Goal: Task Accomplishment & Management: Complete application form

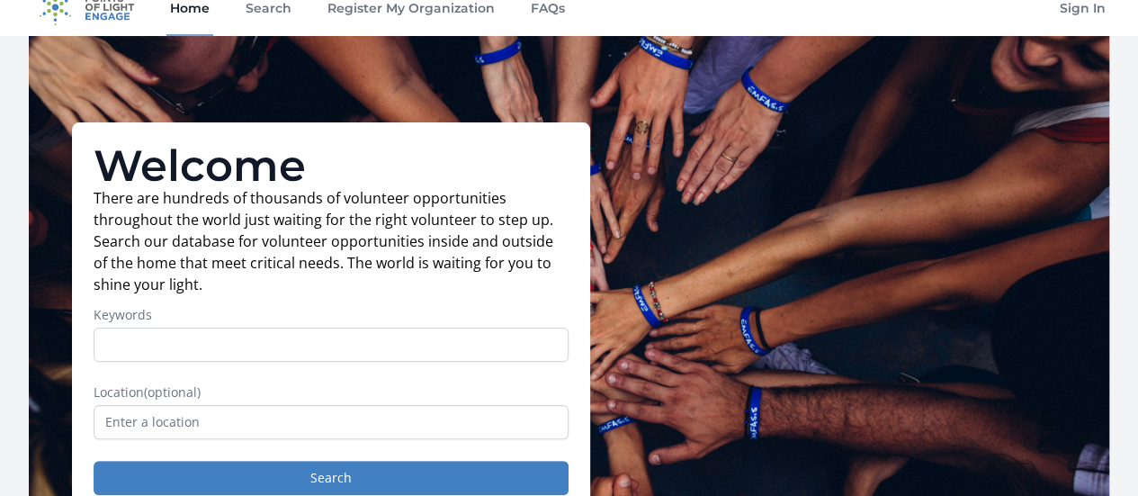
scroll to position [77, 0]
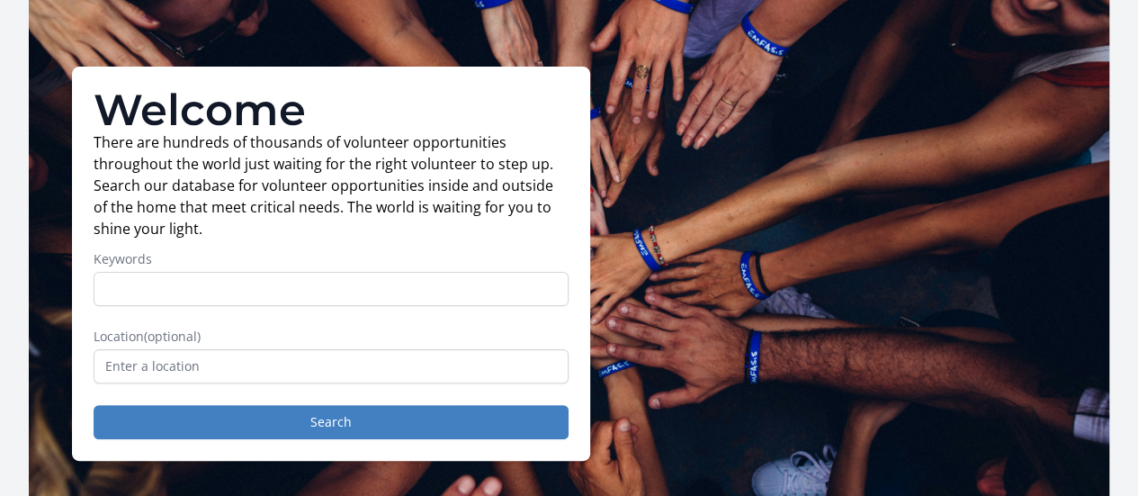
click at [353, 373] on input "text" at bounding box center [331, 366] width 475 height 34
click at [336, 306] on input "Keywords" at bounding box center [331, 289] width 475 height 34
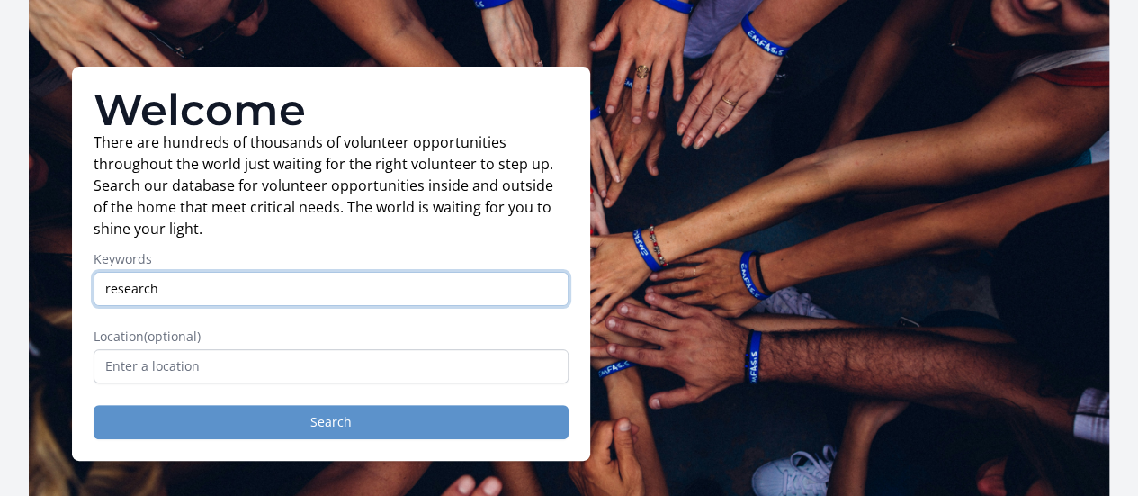
type input "research"
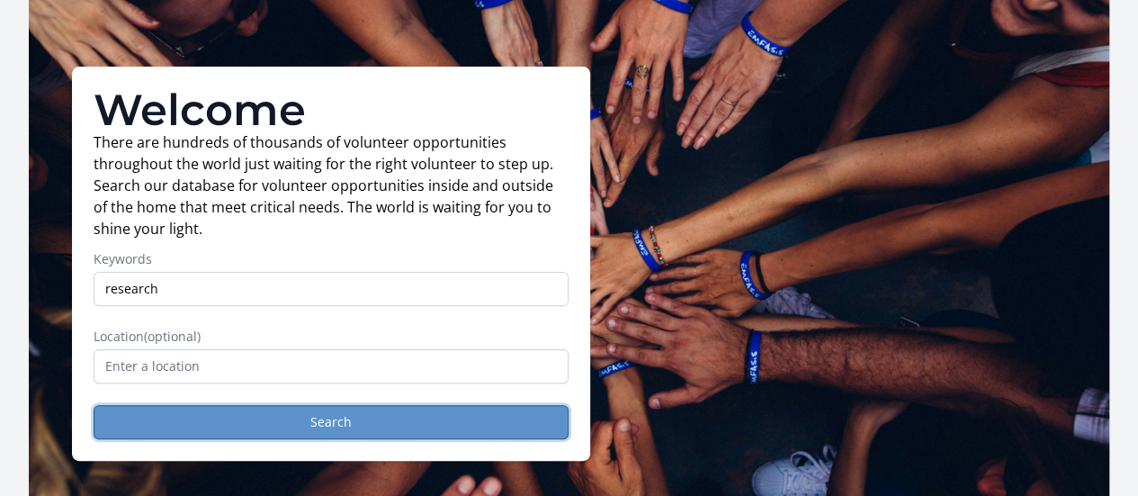
click at [340, 420] on button "Search" at bounding box center [331, 422] width 475 height 34
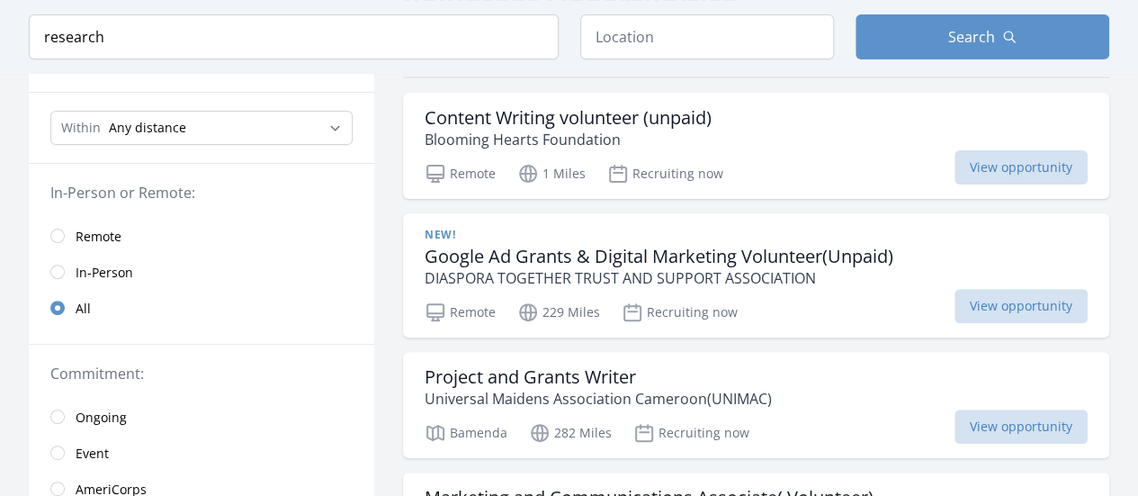
scroll to position [173, 0]
click at [64, 233] on input "radio" at bounding box center [57, 234] width 14 height 14
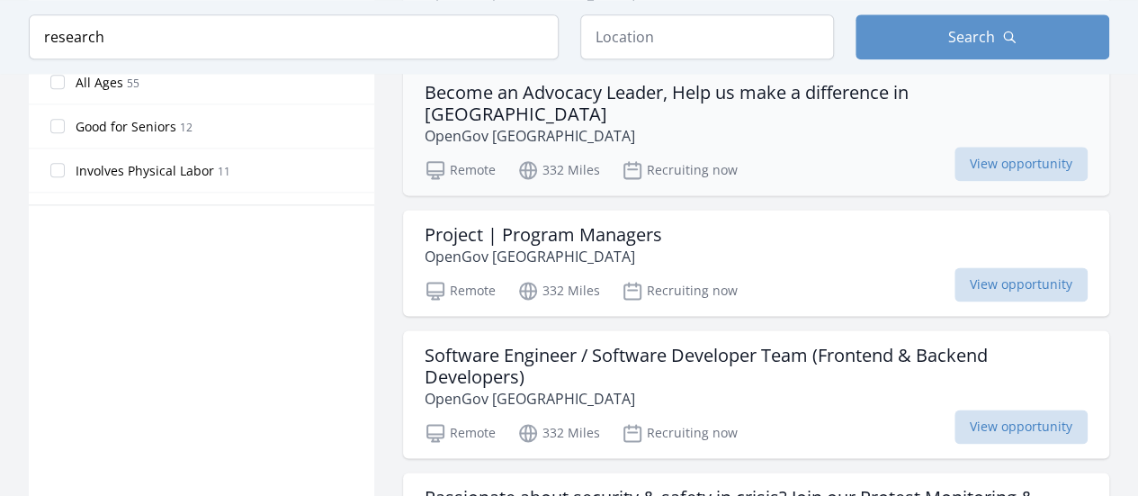
scroll to position [1102, 0]
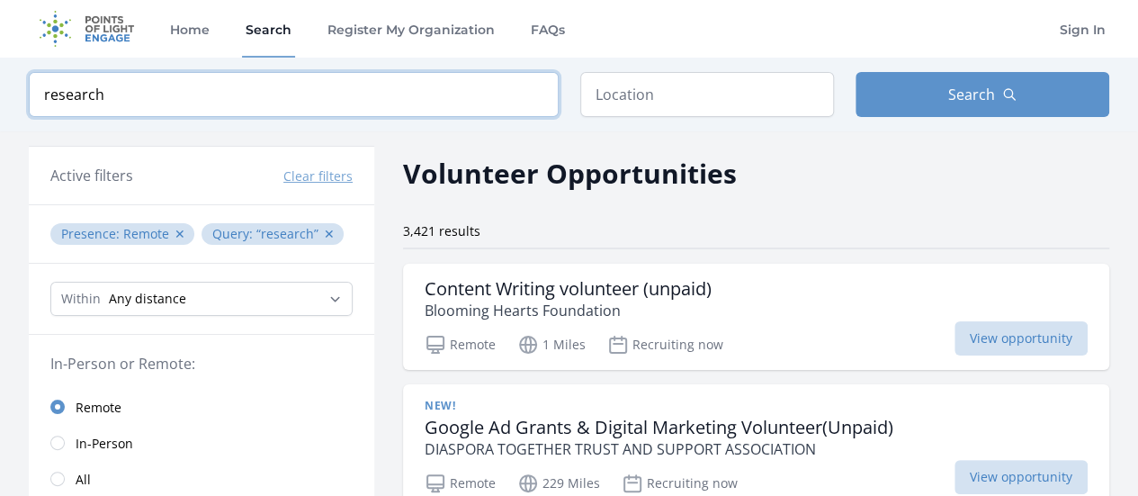
drag, startPoint x: 162, startPoint y: 98, endPoint x: 11, endPoint y: 91, distance: 151.3
click at [11, 91] on div "Keyword research Location Search" at bounding box center [569, 95] width 1138 height 74
click button "submit" at bounding box center [0, 0] width 0 height 0
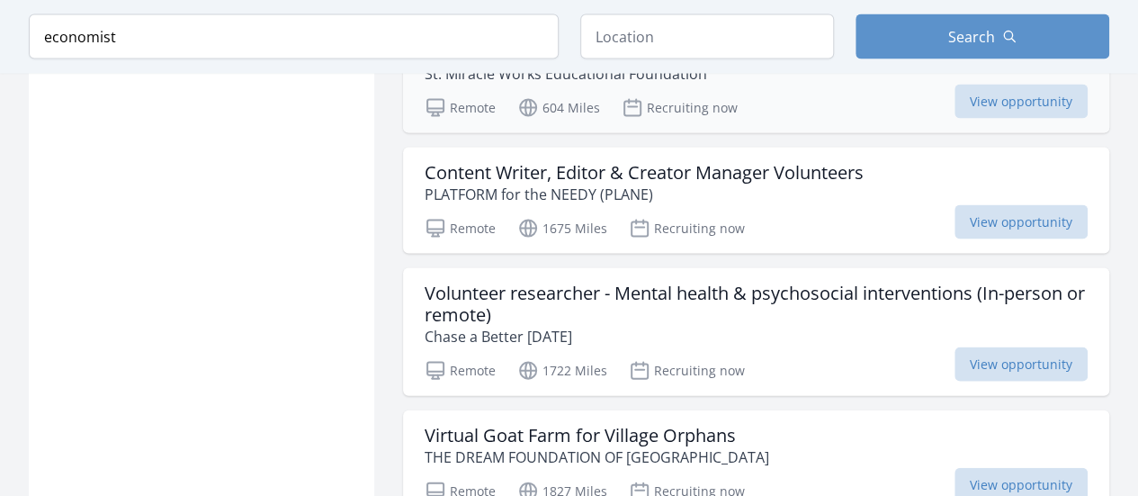
scroll to position [1779, 0]
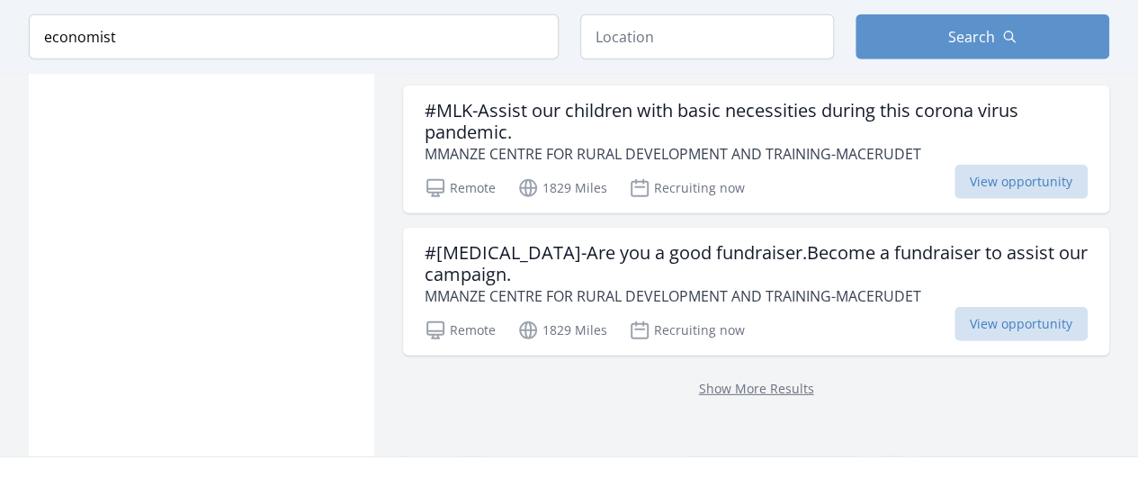
scroll to position [2569, 0]
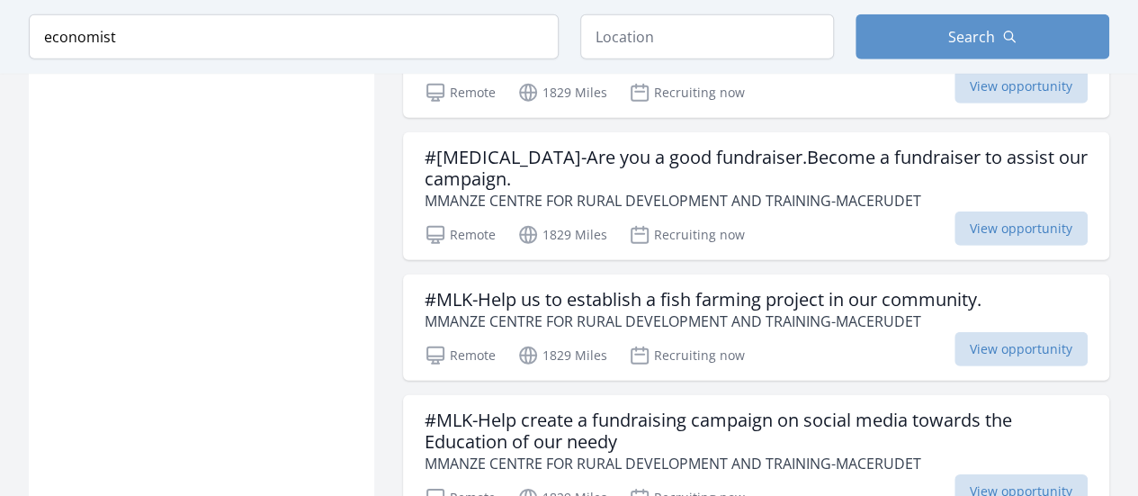
click at [760, 289] on h3 "#MLK-Help us to establish a fish farming project in our community." at bounding box center [703, 300] width 557 height 22
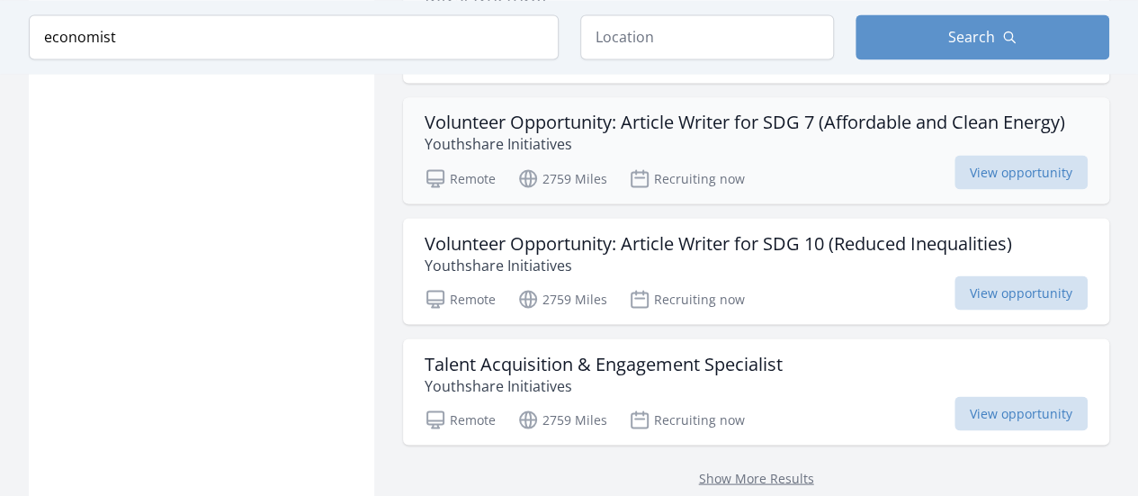
scroll to position [4960, 0]
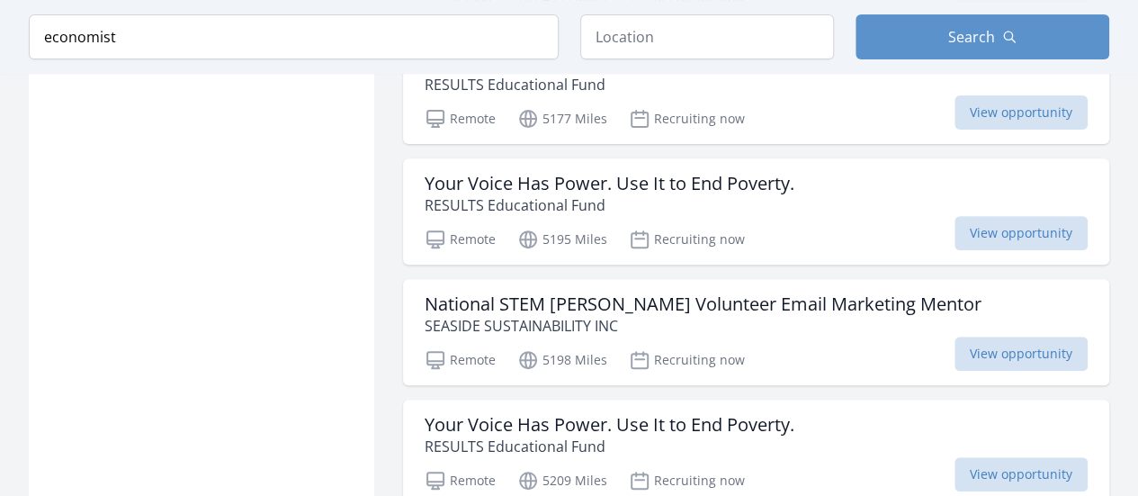
scroll to position [7099, 0]
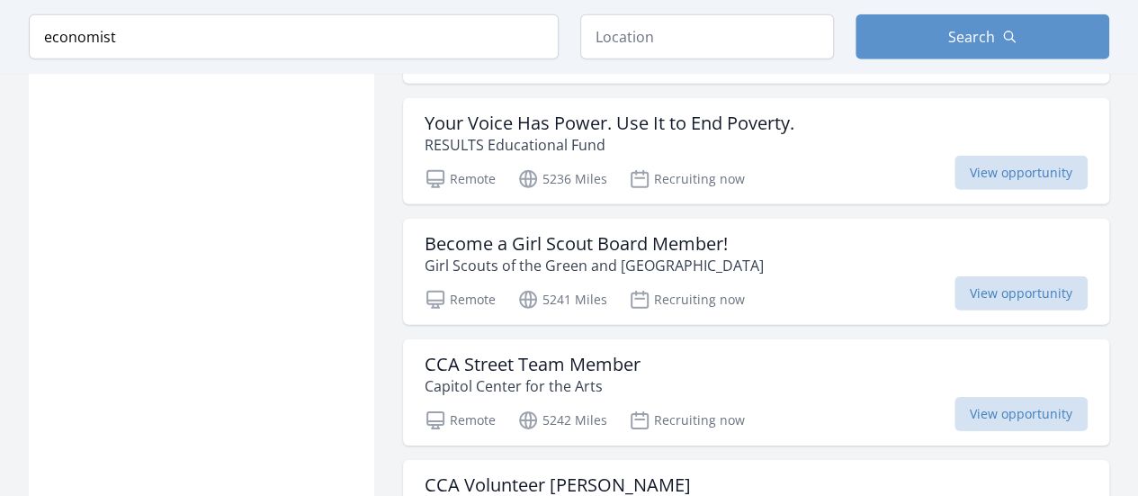
scroll to position [9448, 0]
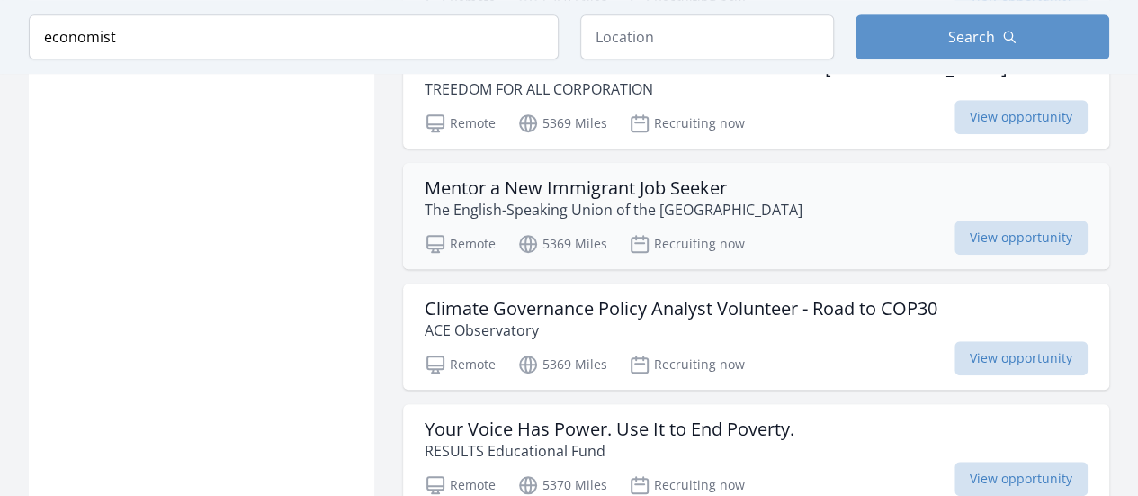
scroll to position [14204, 0]
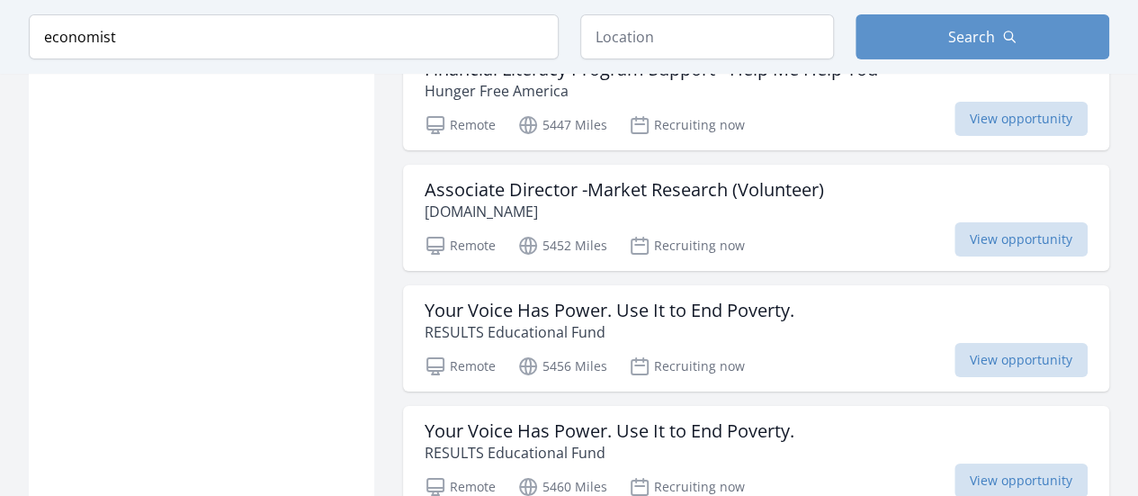
scroll to position [16856, 0]
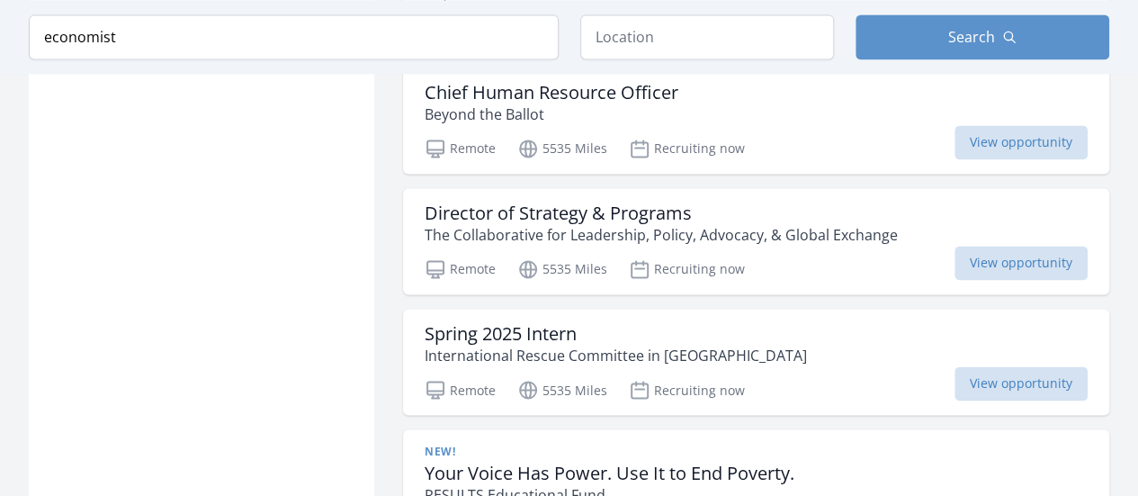
scroll to position [21791, 0]
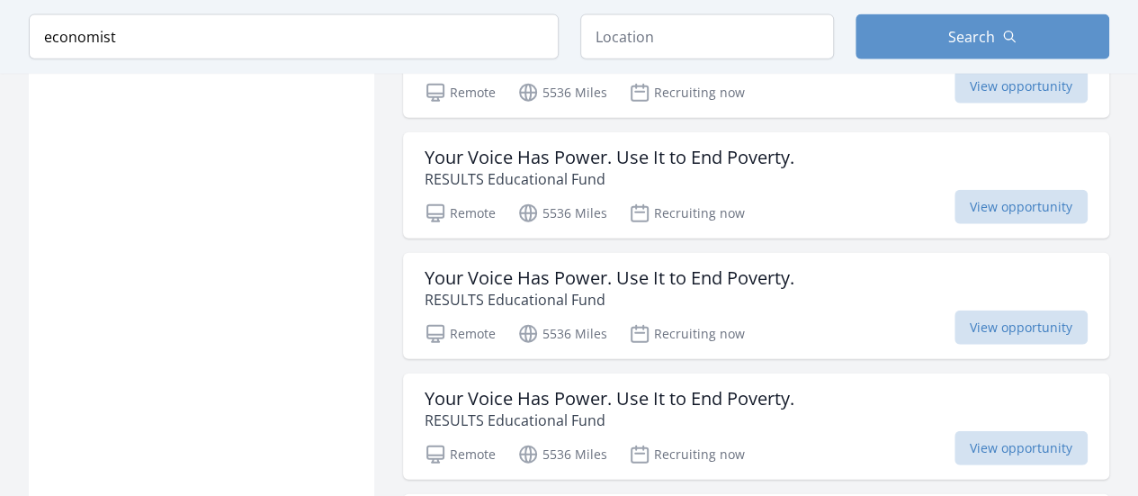
scroll to position [22512, 0]
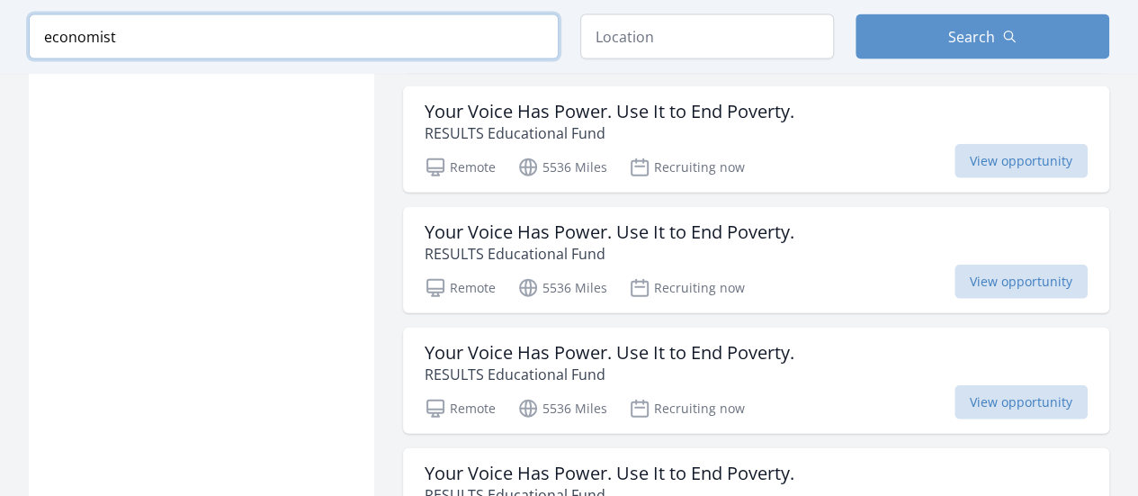
drag, startPoint x: 139, startPoint y: 40, endPoint x: 0, endPoint y: 49, distance: 138.9
click at [0, 49] on div "Keyword economist Location Search" at bounding box center [569, 37] width 1138 height 74
type input "research"
click button "submit" at bounding box center [0, 0] width 0 height 0
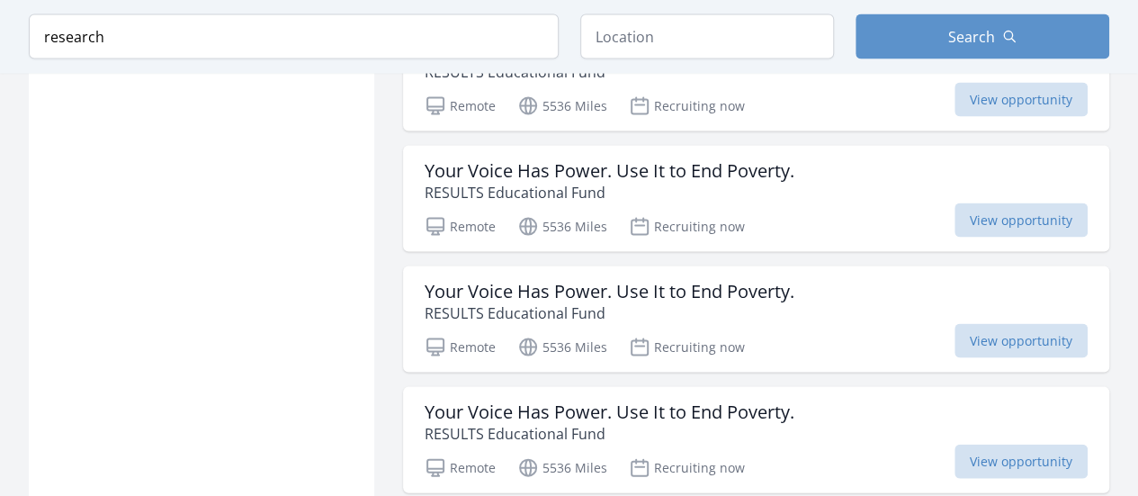
scroll to position [2686, 0]
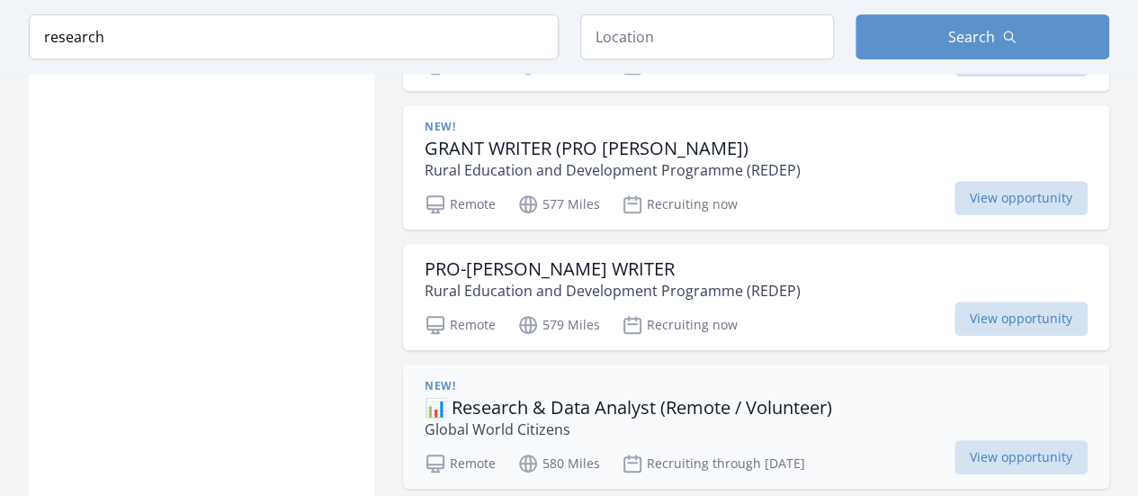
scroll to position [3886, 0]
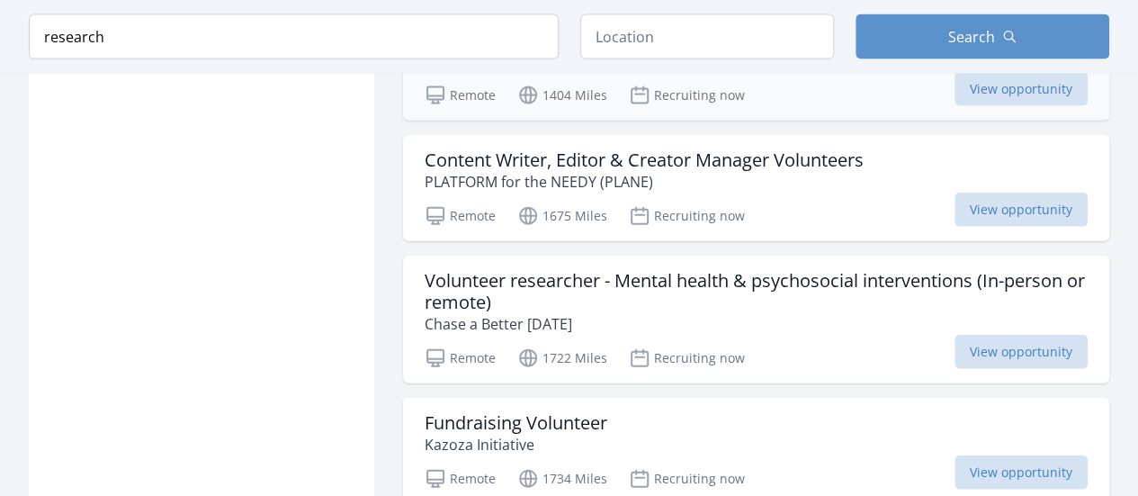
scroll to position [5393, 0]
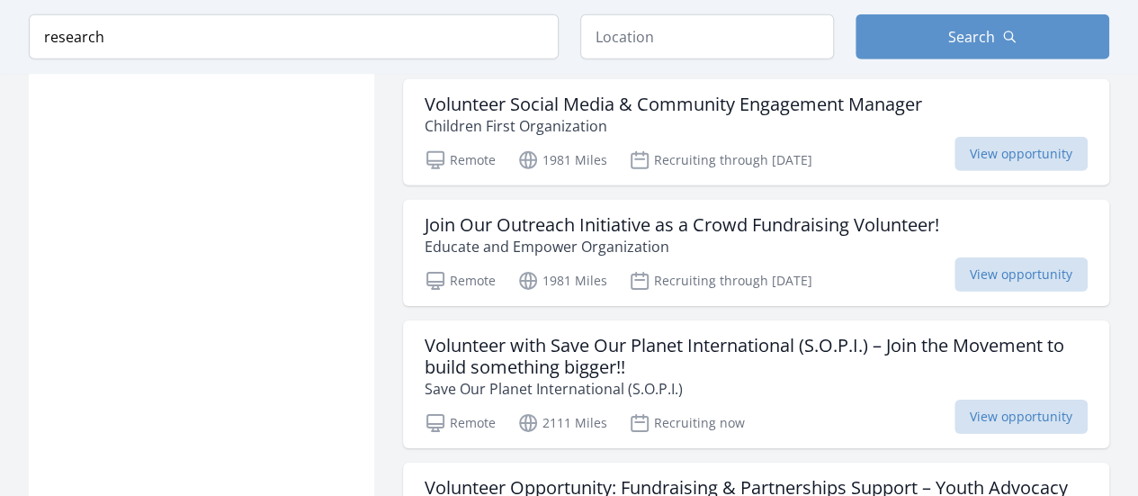
scroll to position [9715, 0]
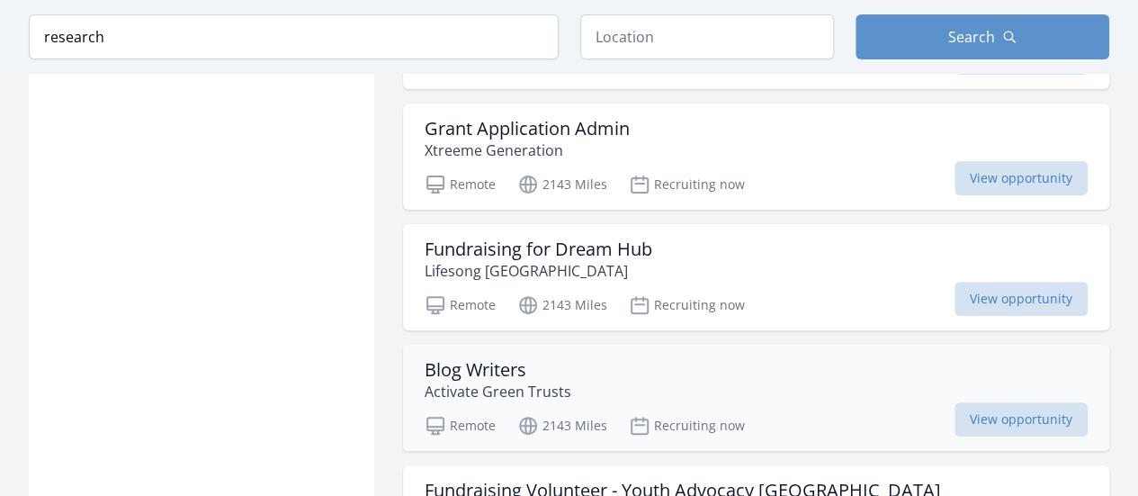
scroll to position [10440, 0]
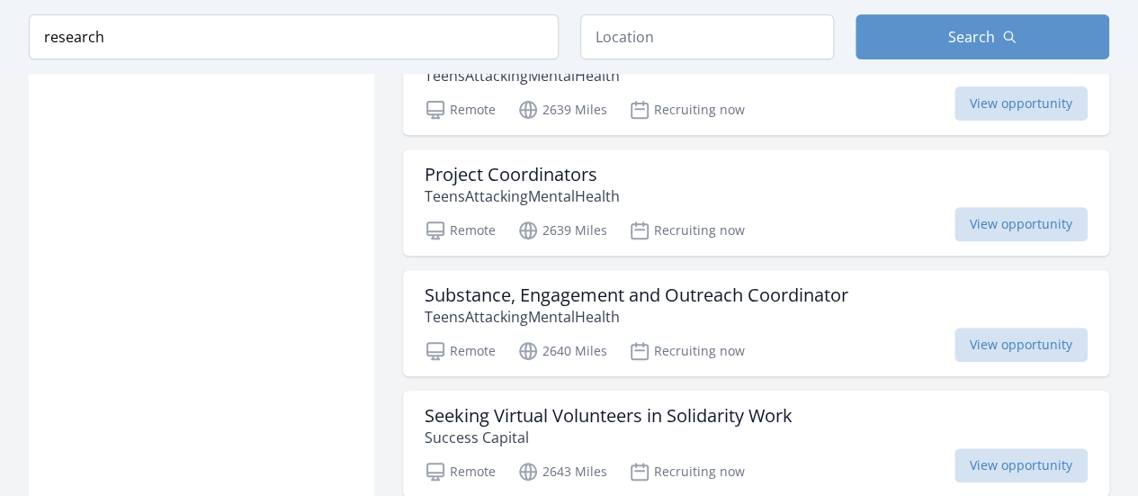
scroll to position [17390, 0]
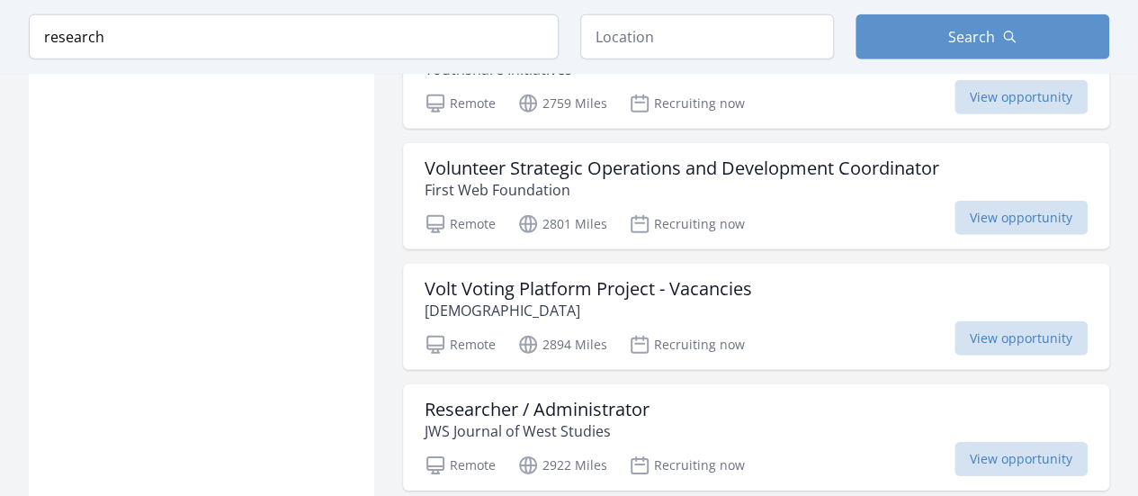
scroll to position [19653, 0]
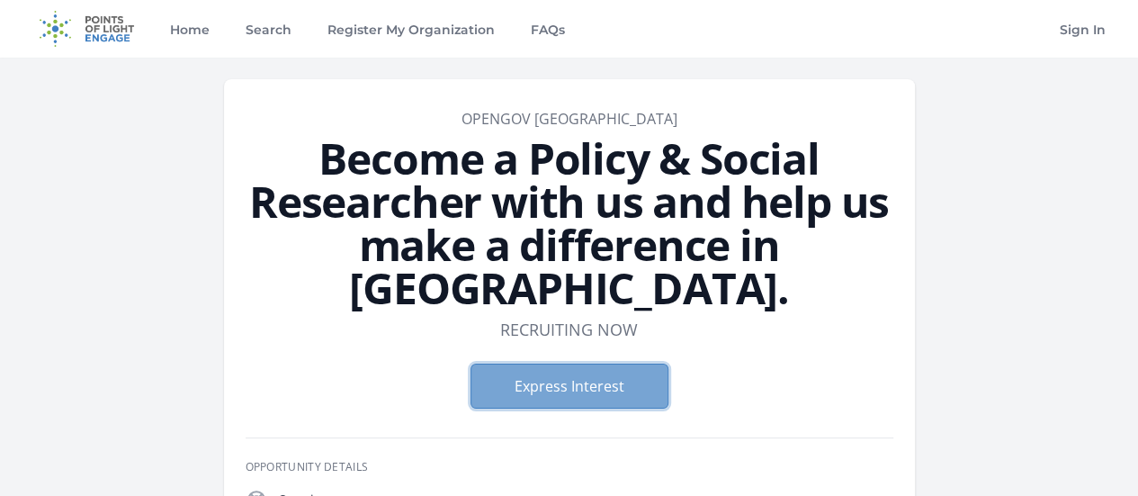
click at [552, 363] on button "Express Interest" at bounding box center [570, 385] width 198 height 45
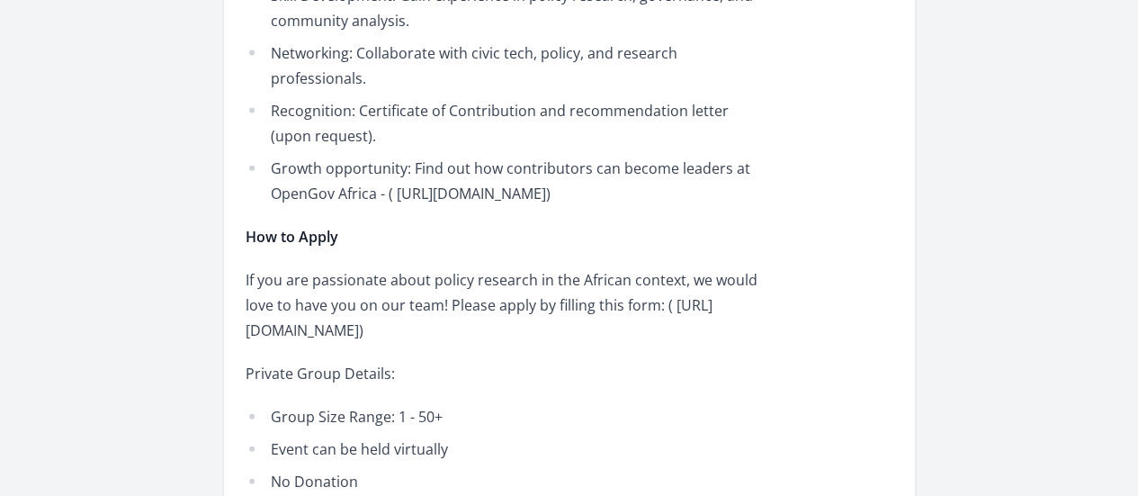
scroll to position [2094, 0]
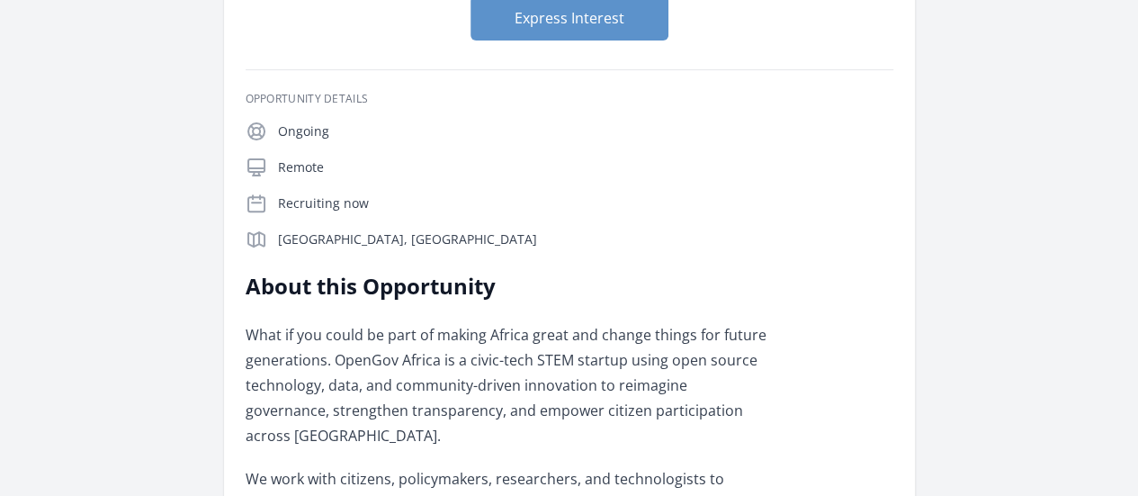
scroll to position [251, 0]
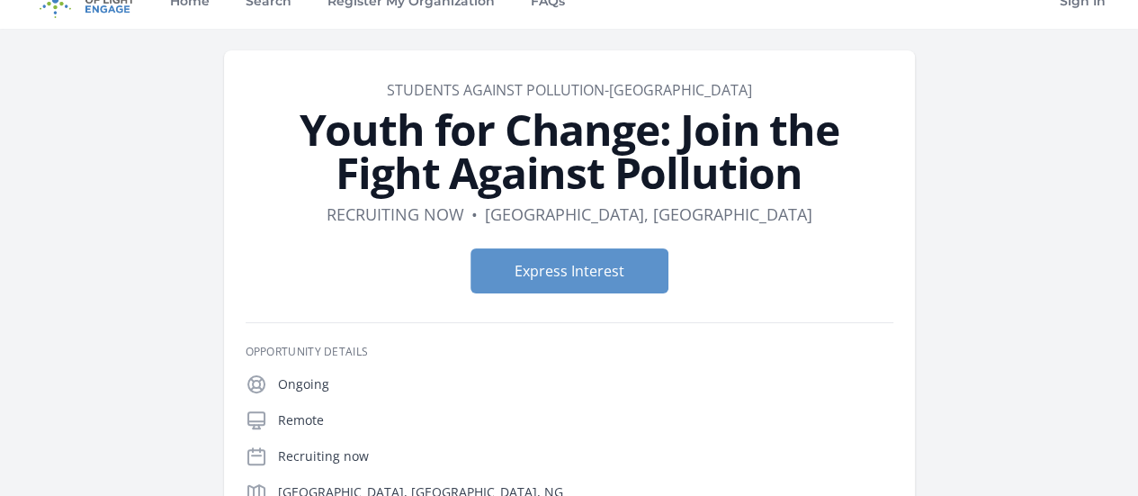
scroll to position [31, 0]
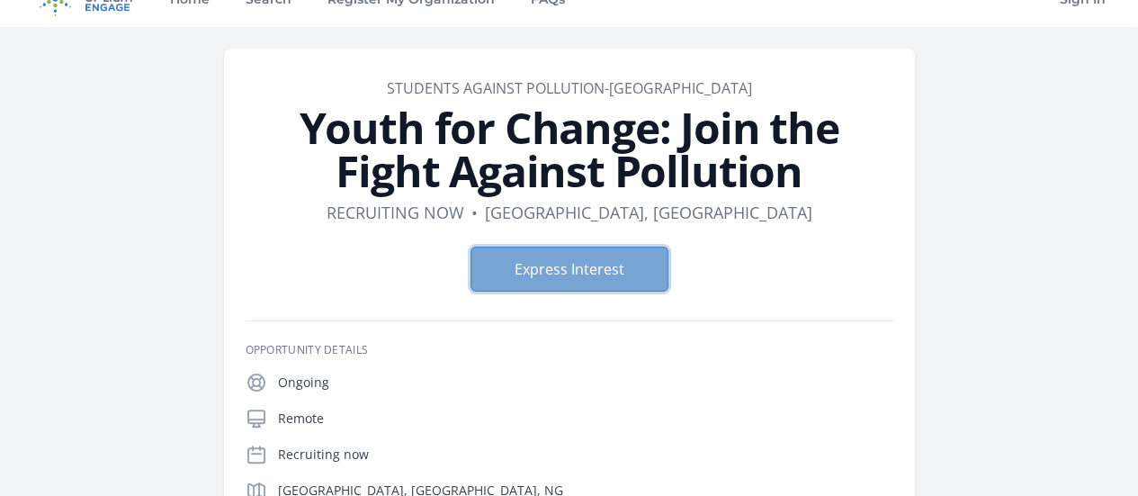
click at [581, 255] on button "Express Interest" at bounding box center [570, 269] width 198 height 45
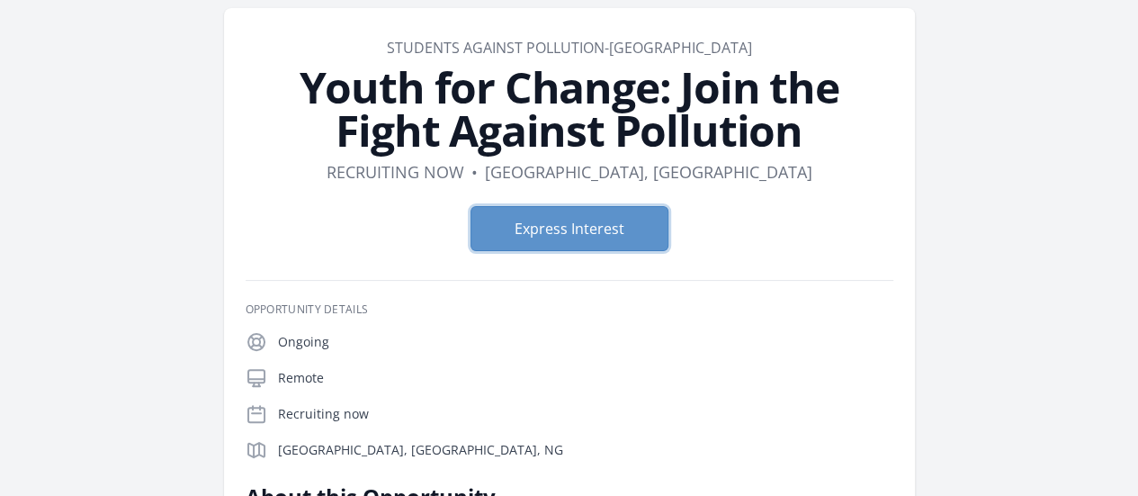
scroll to position [72, 0]
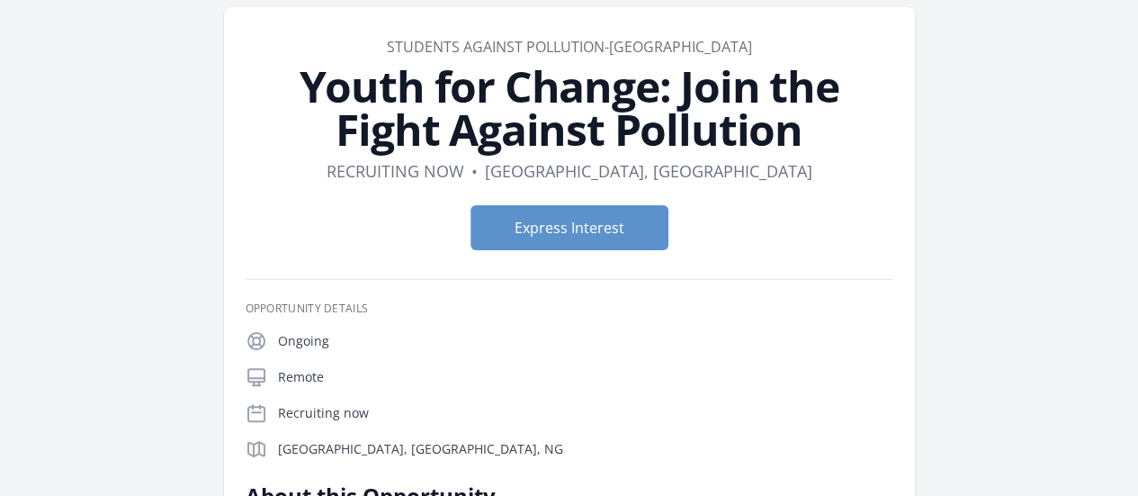
click at [628, 251] on div "Express Interest" at bounding box center [570, 228] width 648 height 74
click at [623, 235] on button "Express Interest" at bounding box center [570, 227] width 198 height 45
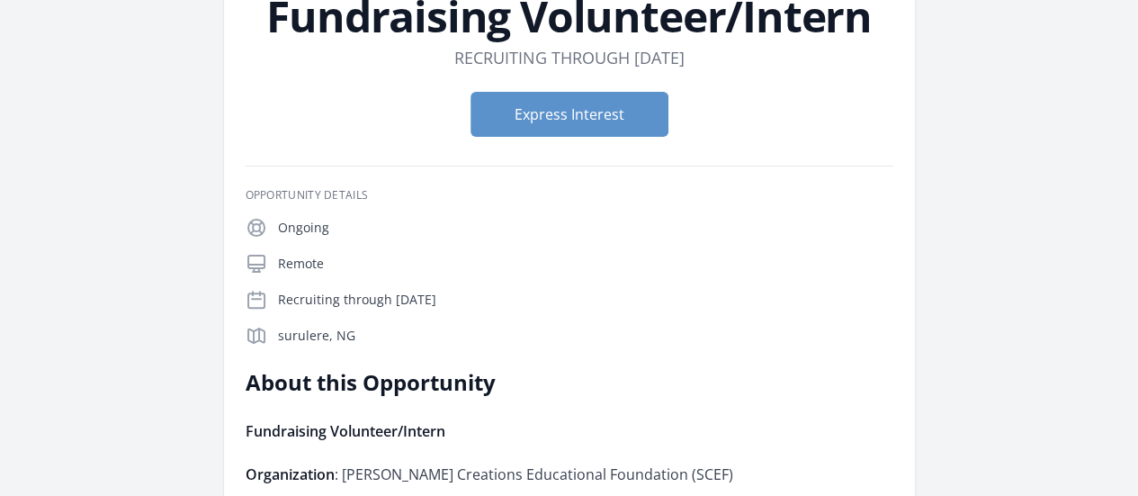
scroll to position [141, 0]
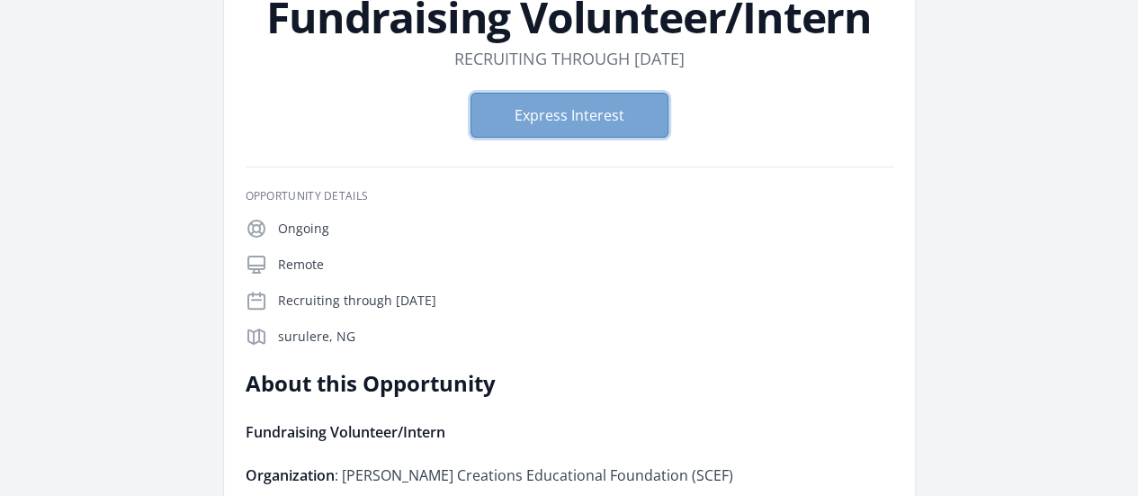
click at [545, 122] on button "Express Interest" at bounding box center [570, 115] width 198 height 45
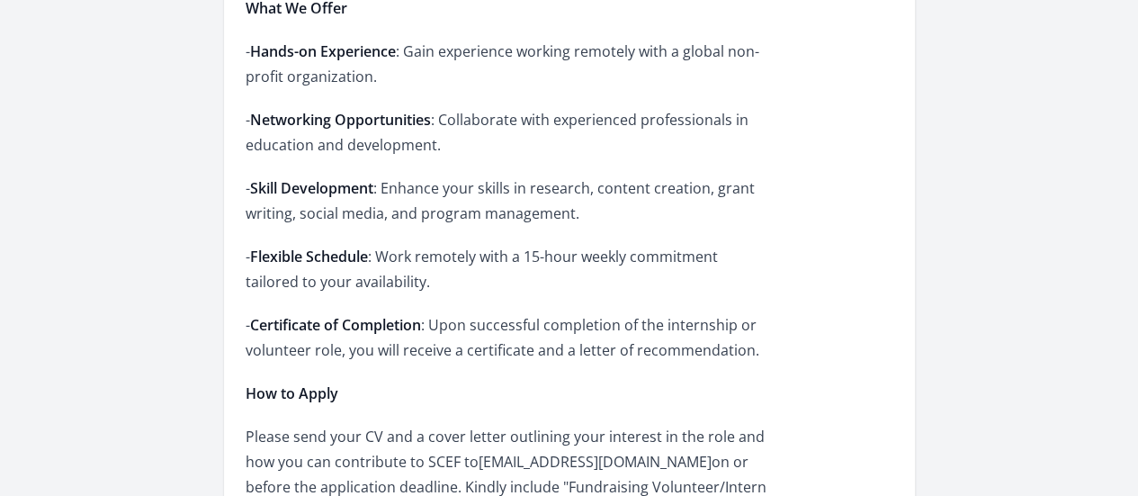
scroll to position [2824, 0]
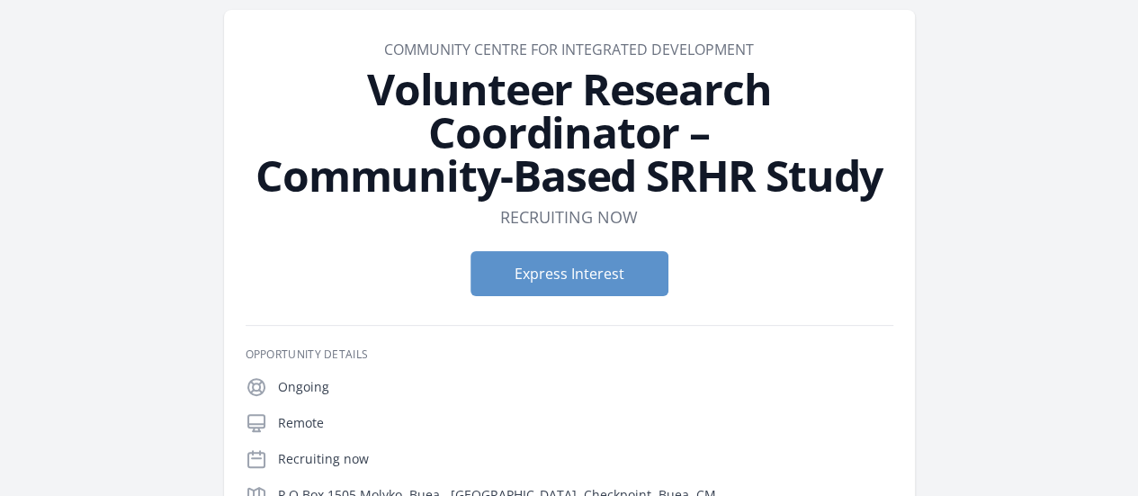
scroll to position [67, 0]
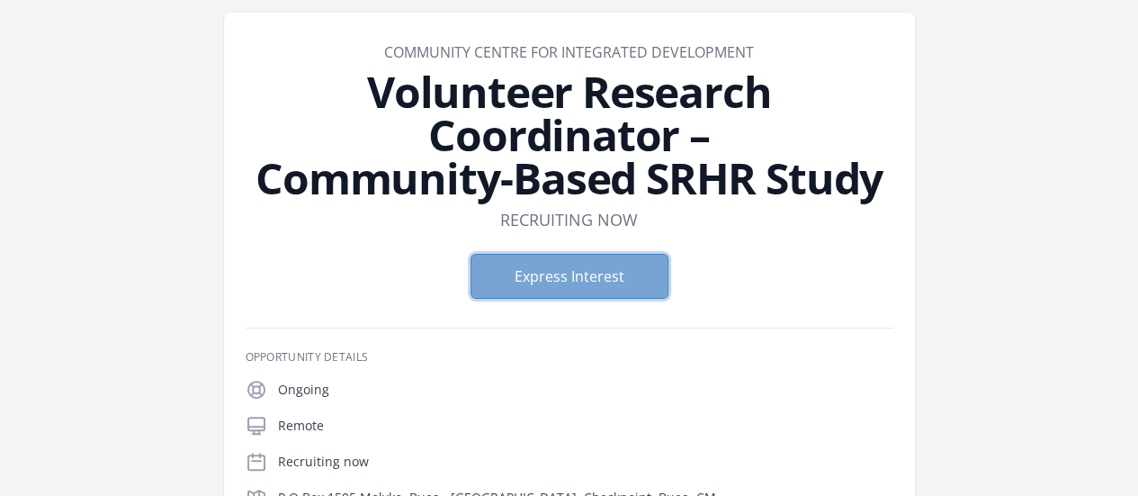
click at [578, 254] on button "Express Interest" at bounding box center [570, 276] width 198 height 45
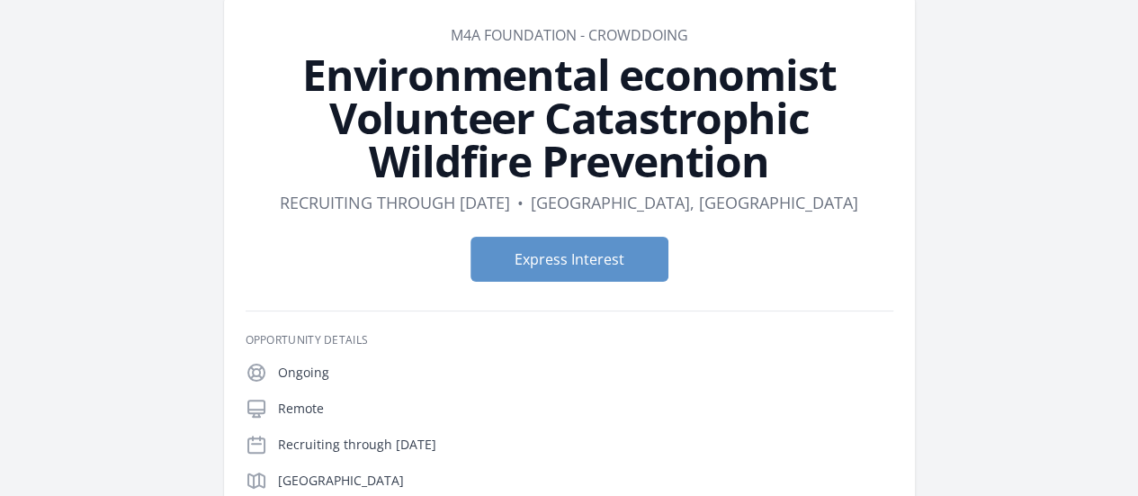
scroll to position [85, 0]
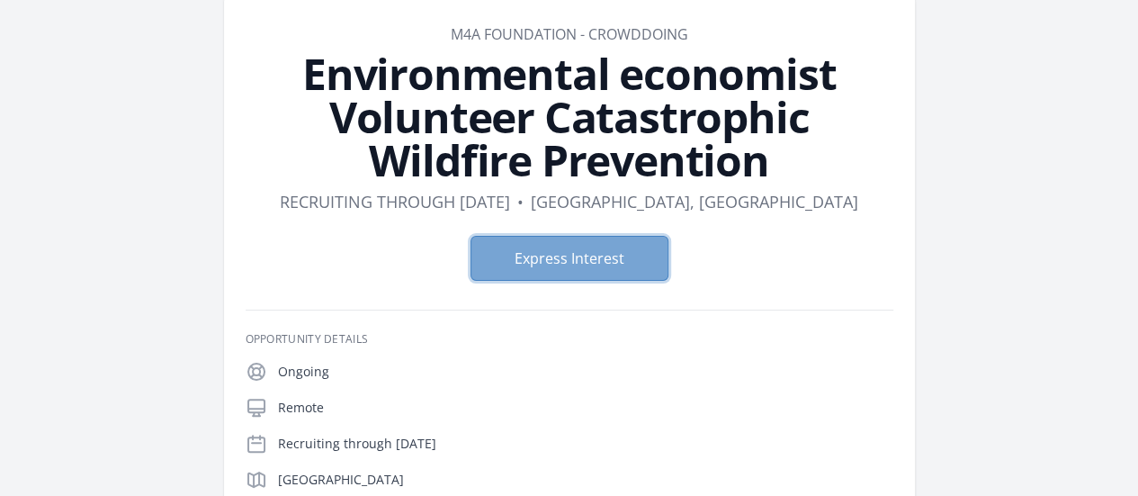
click at [565, 236] on button "Express Interest" at bounding box center [570, 258] width 198 height 45
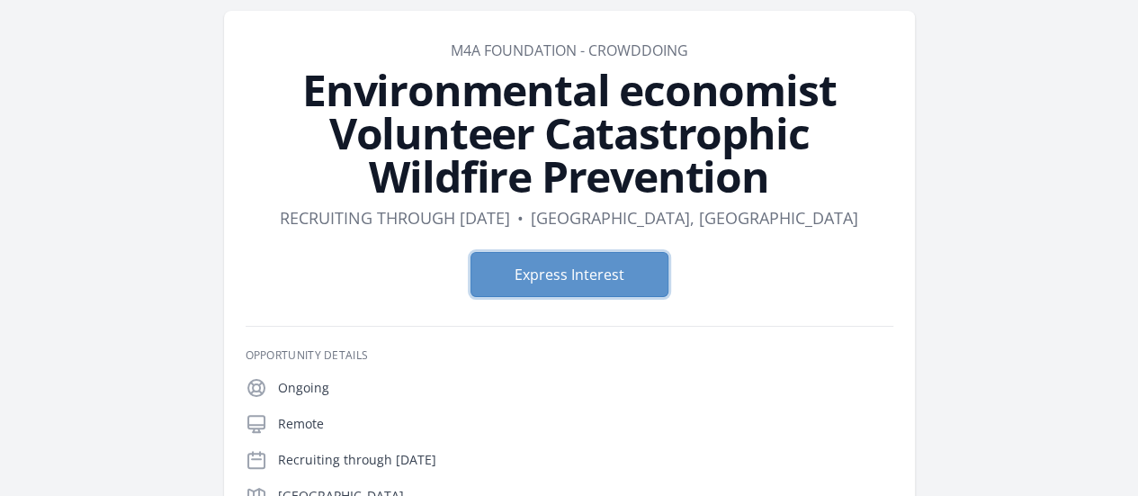
scroll to position [67, 0]
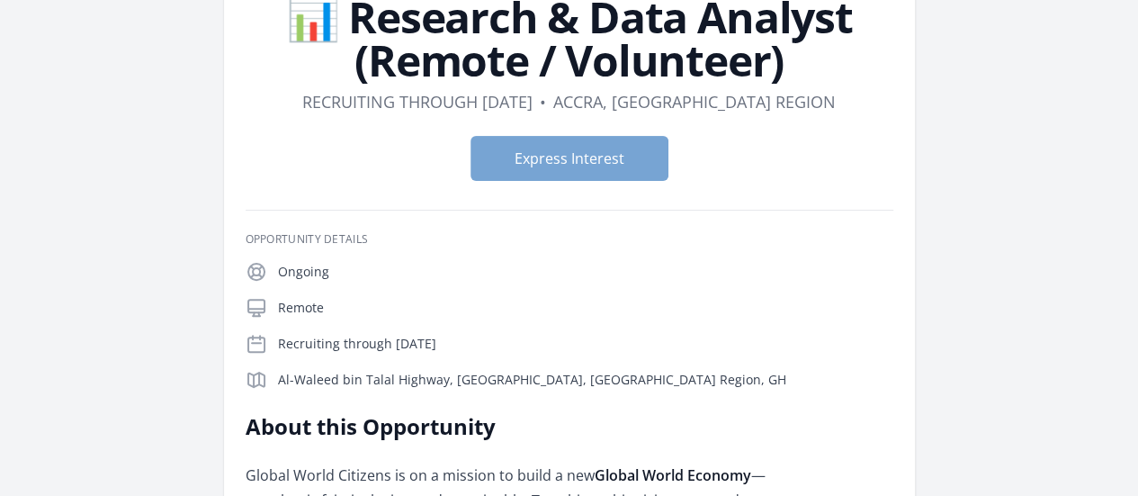
scroll to position [169, 0]
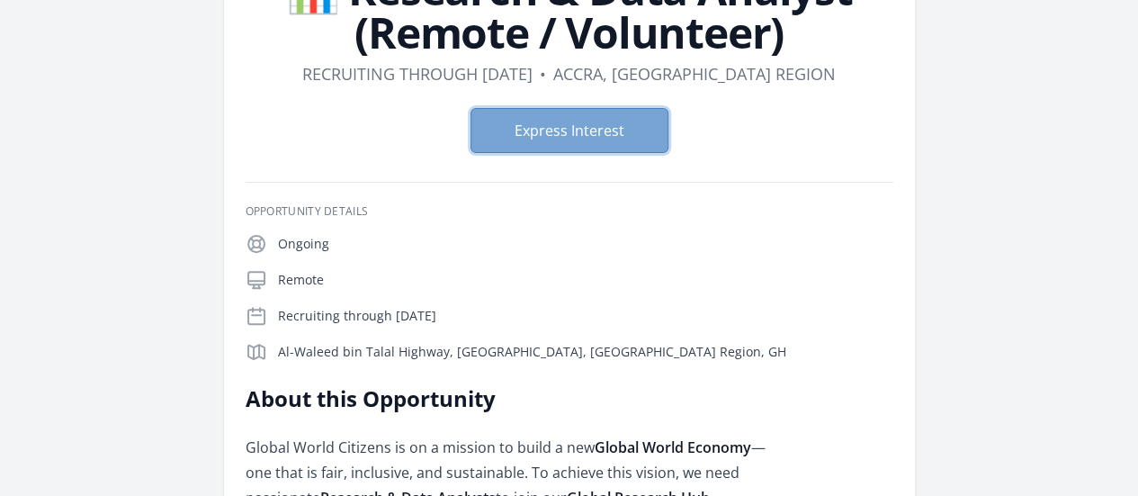
click at [538, 136] on button "Express Interest" at bounding box center [570, 130] width 198 height 45
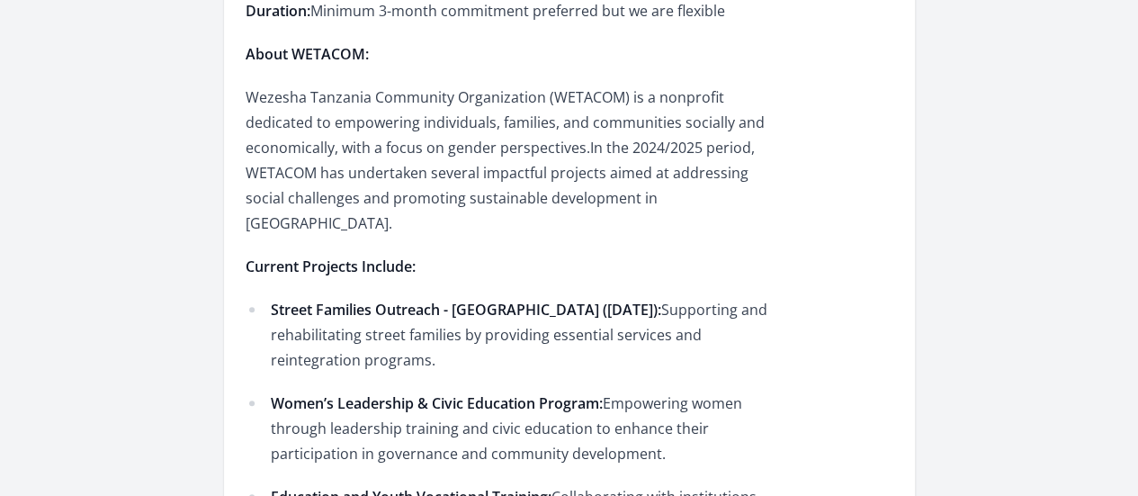
scroll to position [736, 0]
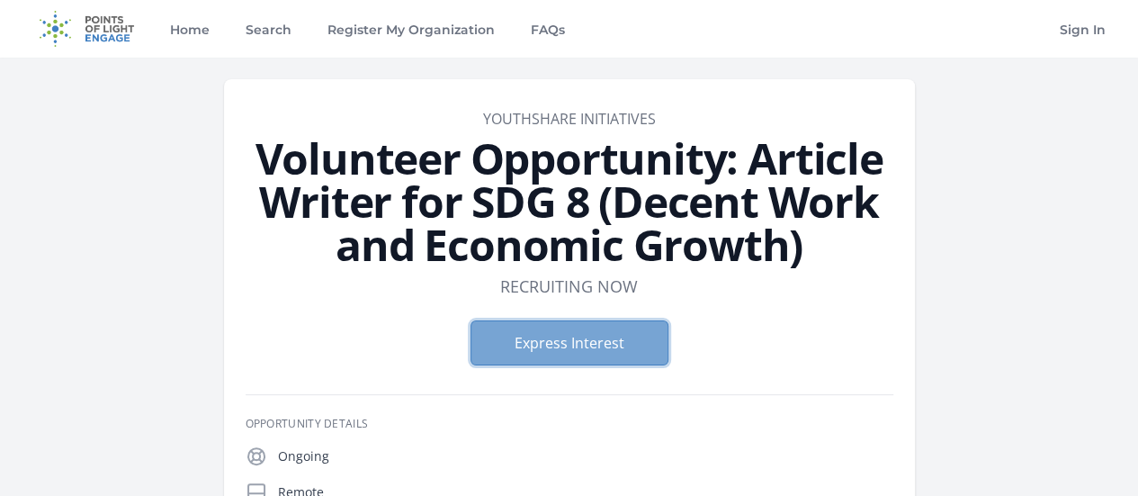
click at [569, 336] on button "Express Interest" at bounding box center [570, 342] width 198 height 45
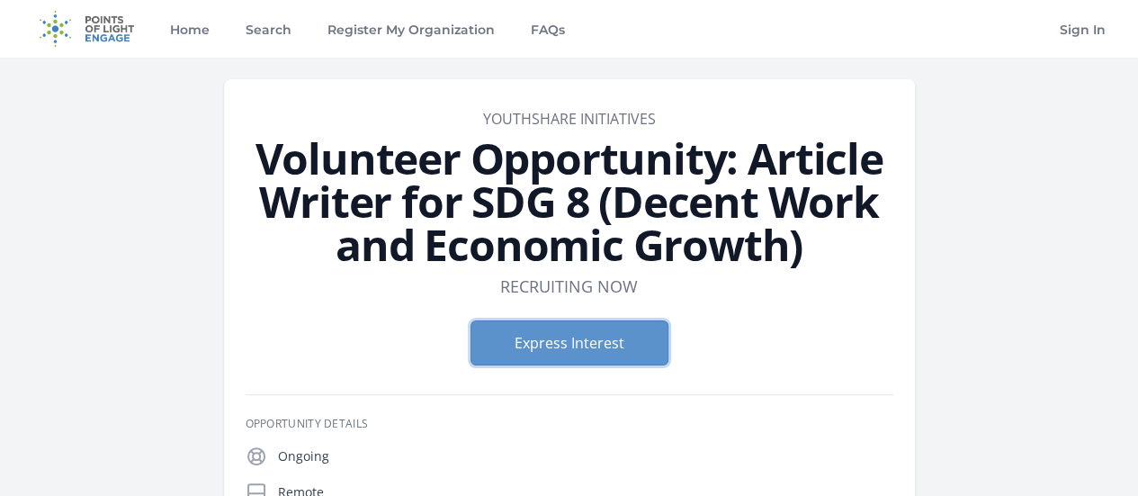
scroll to position [1, 0]
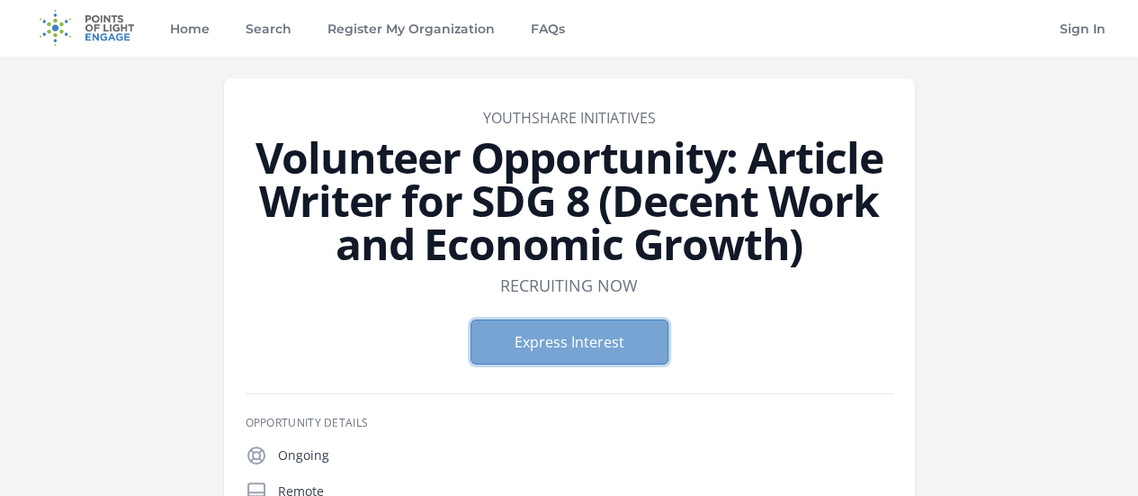
click at [551, 336] on button "Express Interest" at bounding box center [570, 341] width 198 height 45
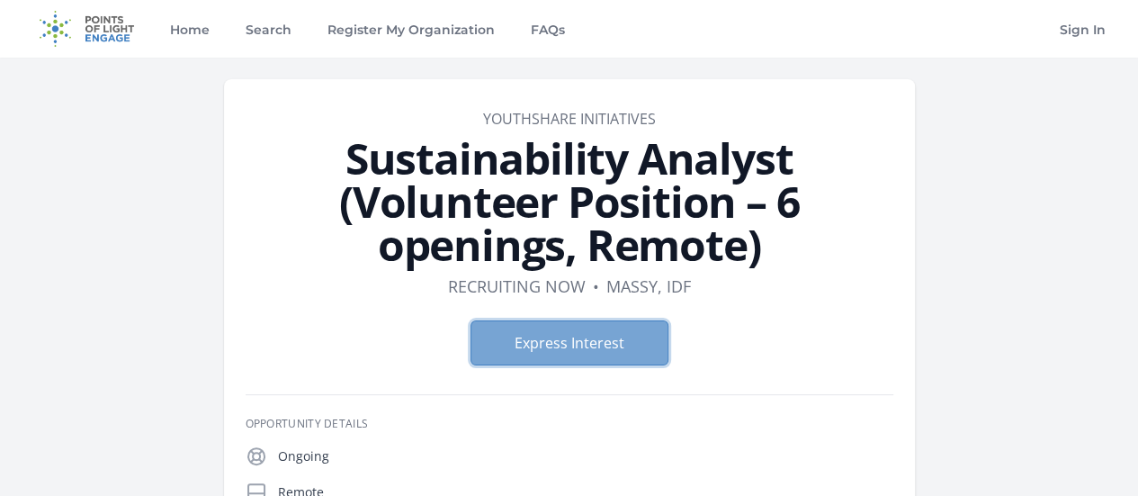
click at [542, 320] on button "Express Interest" at bounding box center [570, 342] width 198 height 45
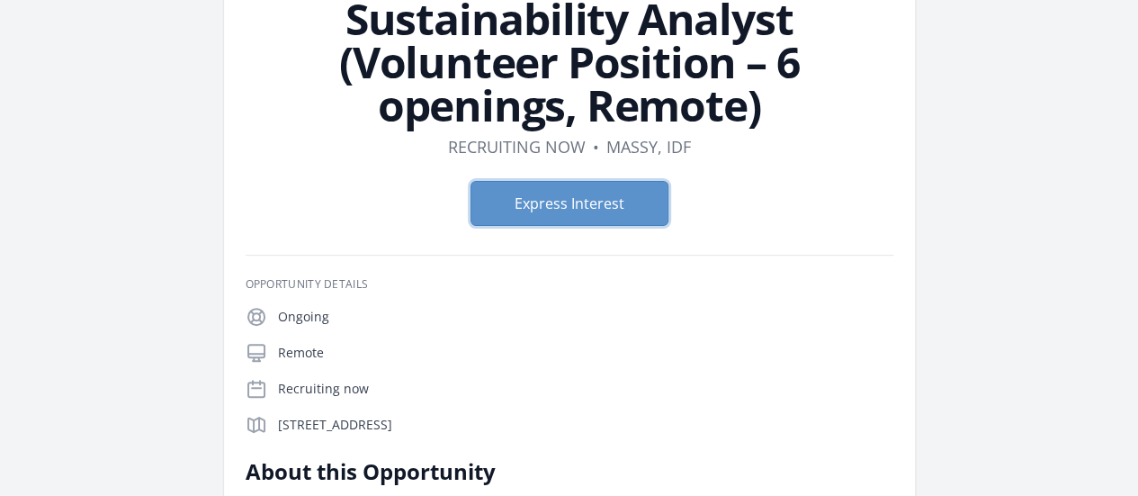
scroll to position [137, 0]
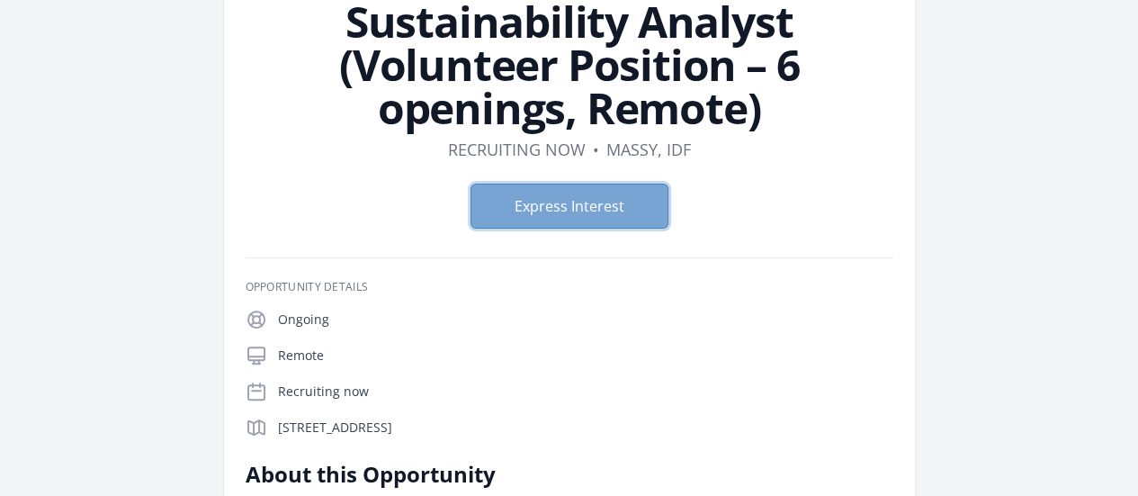
click at [598, 184] on button "Express Interest" at bounding box center [570, 206] width 198 height 45
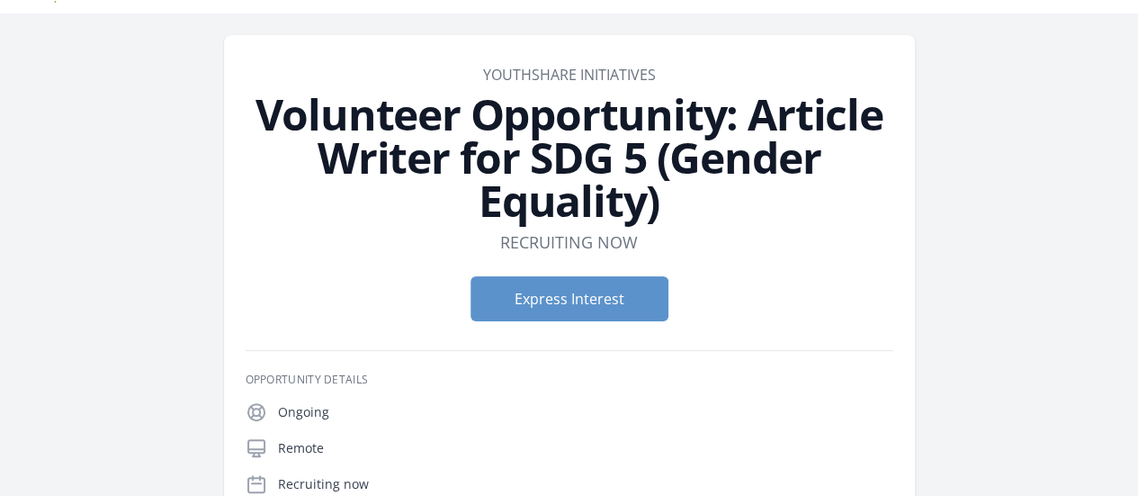
scroll to position [45, 0]
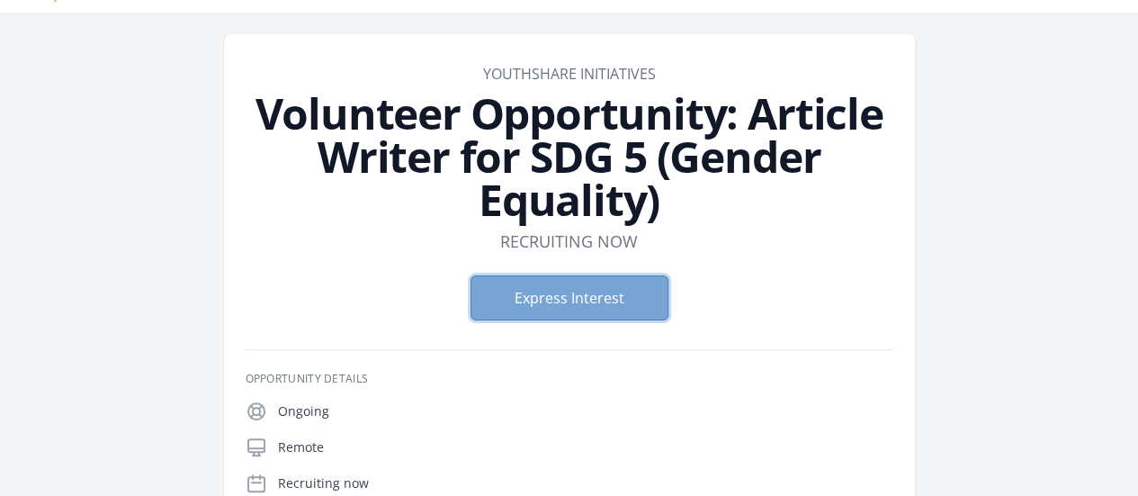
click at [570, 275] on button "Express Interest" at bounding box center [570, 297] width 198 height 45
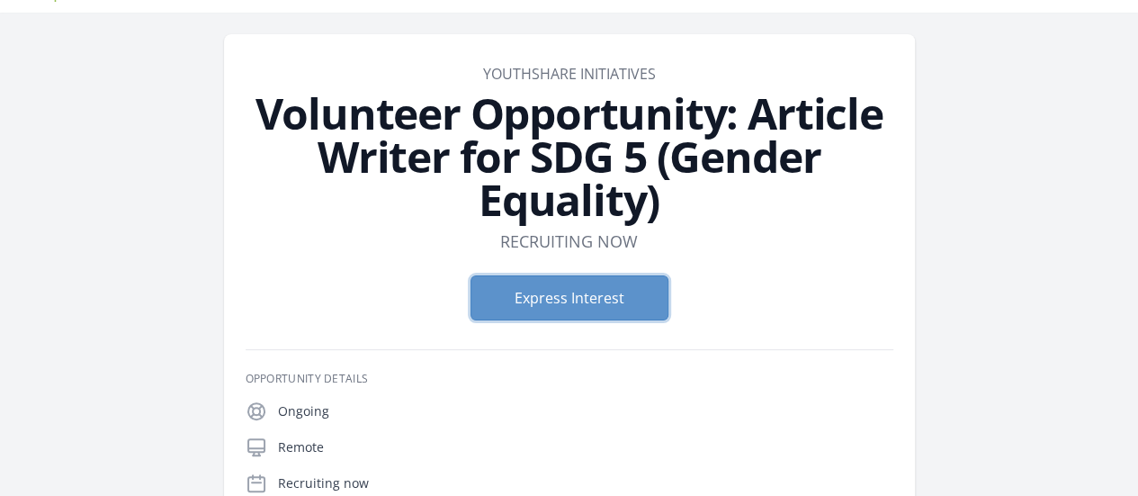
scroll to position [152, 0]
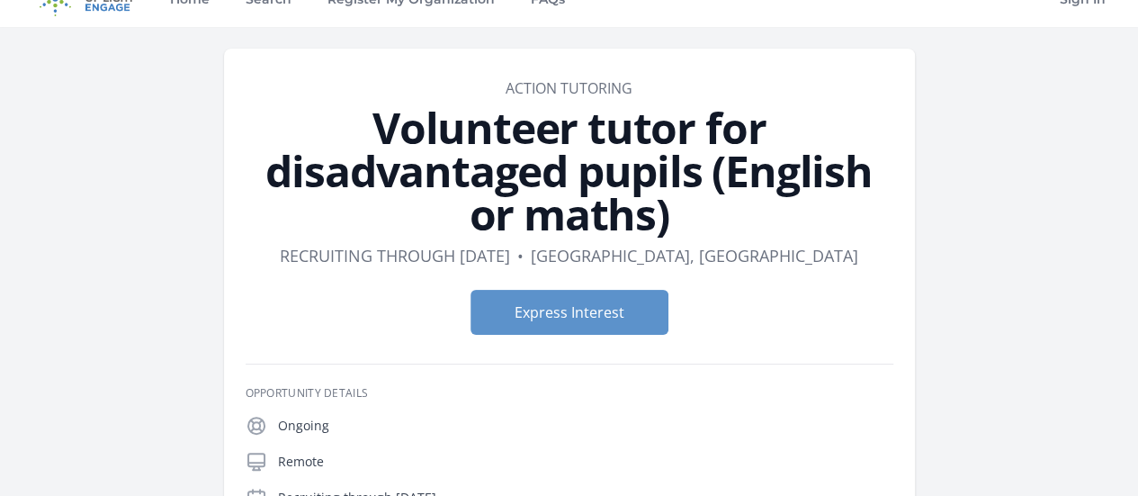
scroll to position [28, 0]
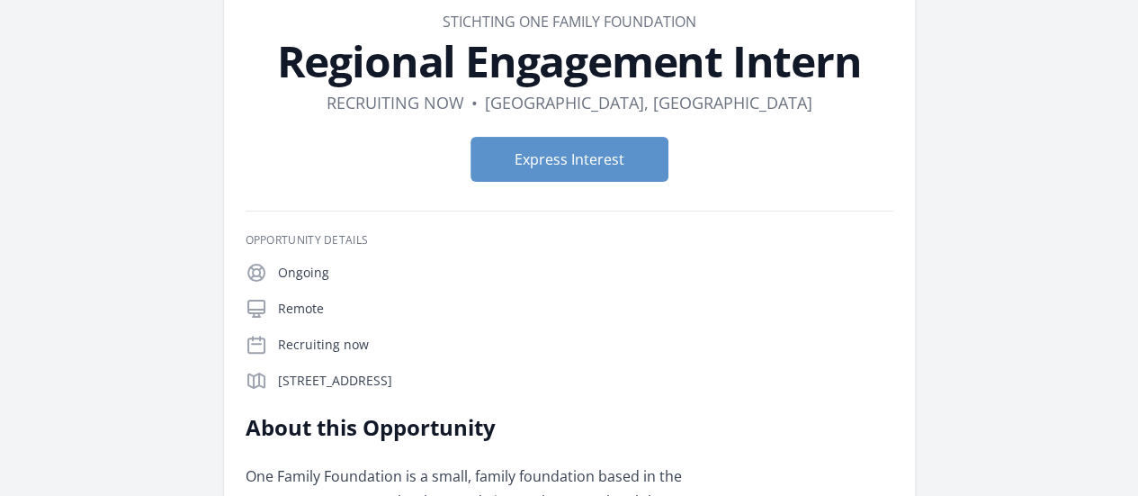
scroll to position [96, 0]
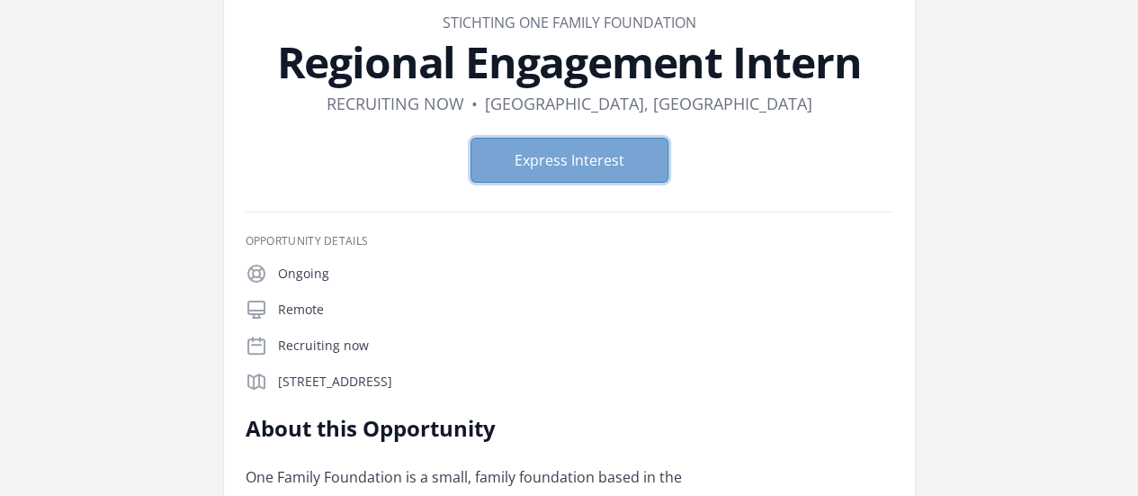
click at [553, 147] on button "Express Interest" at bounding box center [570, 160] width 198 height 45
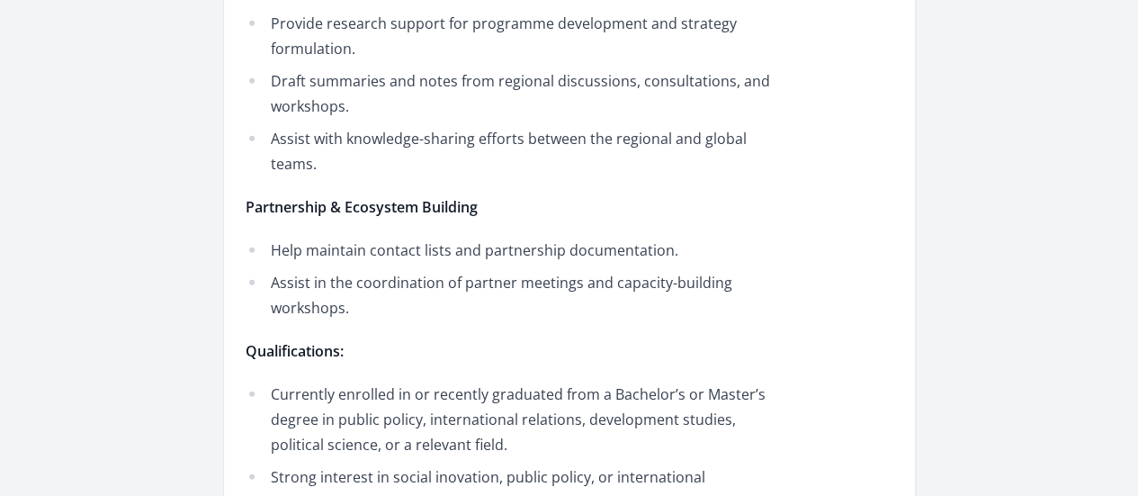
scroll to position [2138, 0]
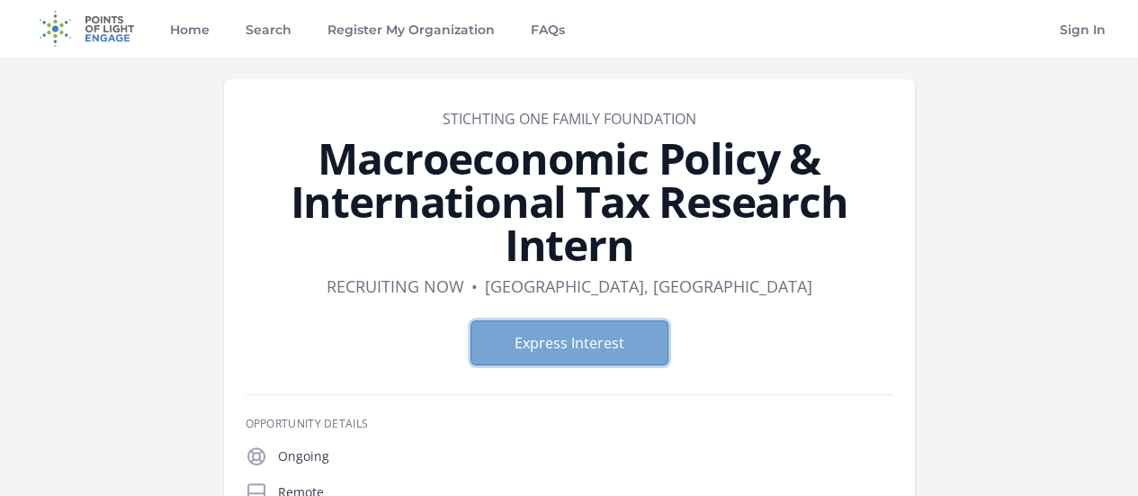
click at [552, 320] on button "Express Interest" at bounding box center [570, 342] width 198 height 45
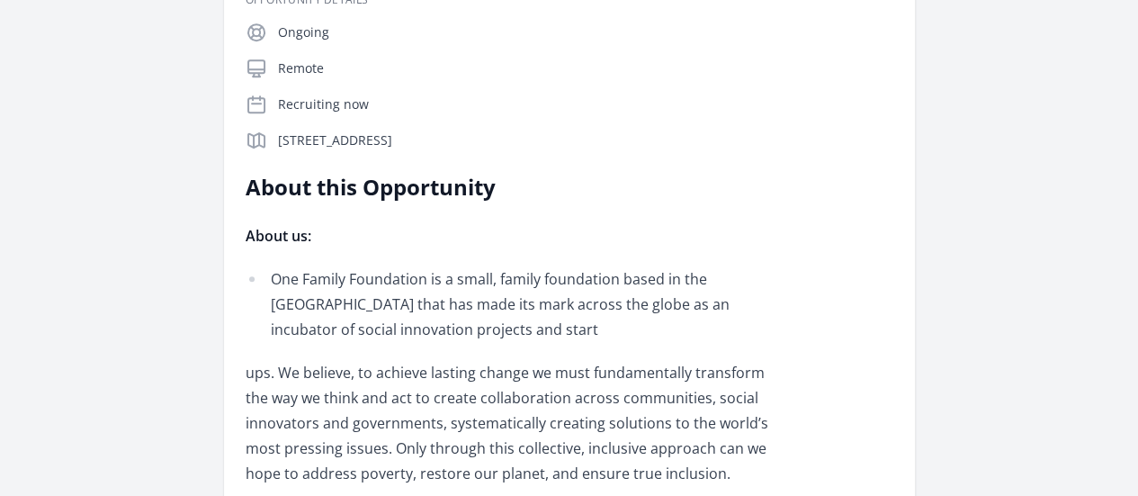
scroll to position [426, 0]
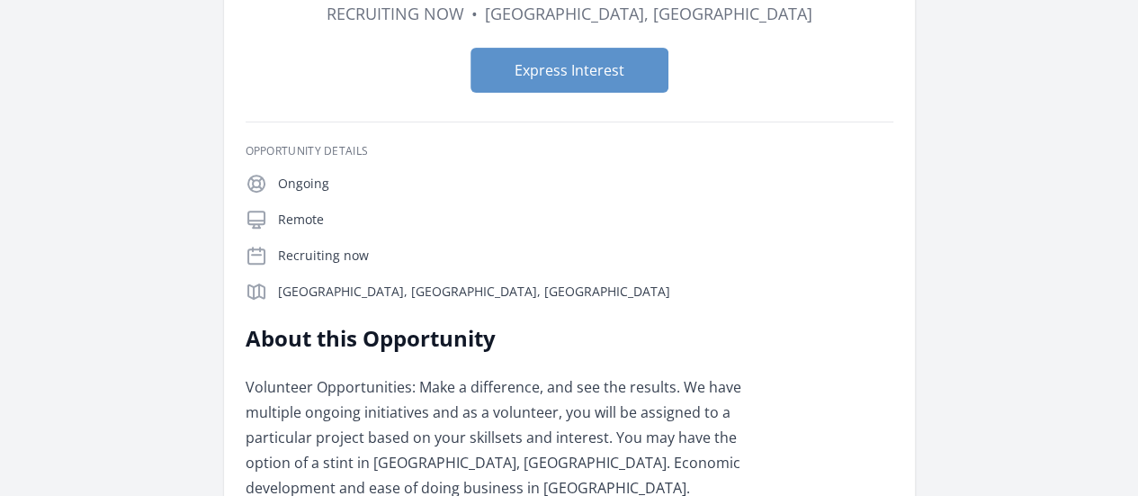
scroll to position [274, 0]
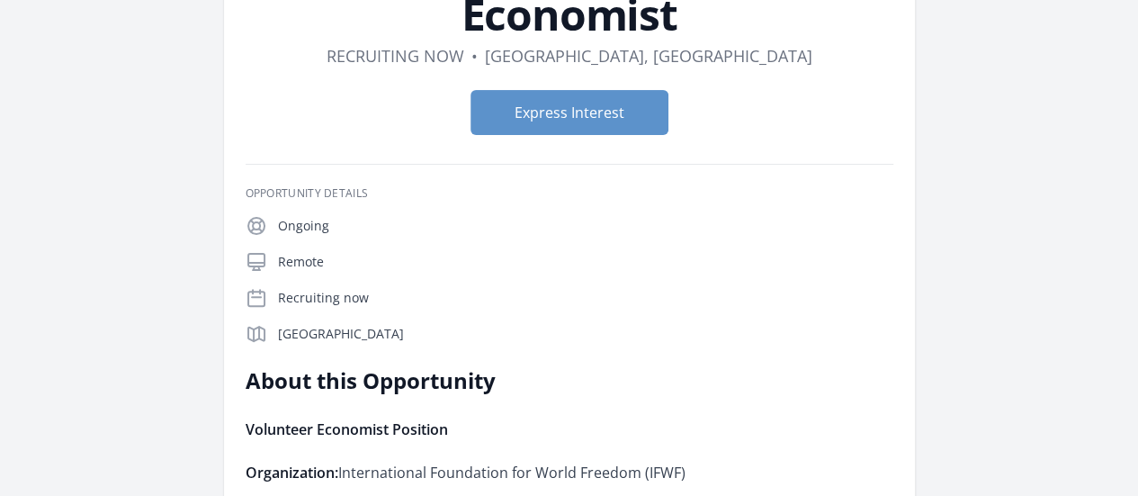
scroll to position [148, 0]
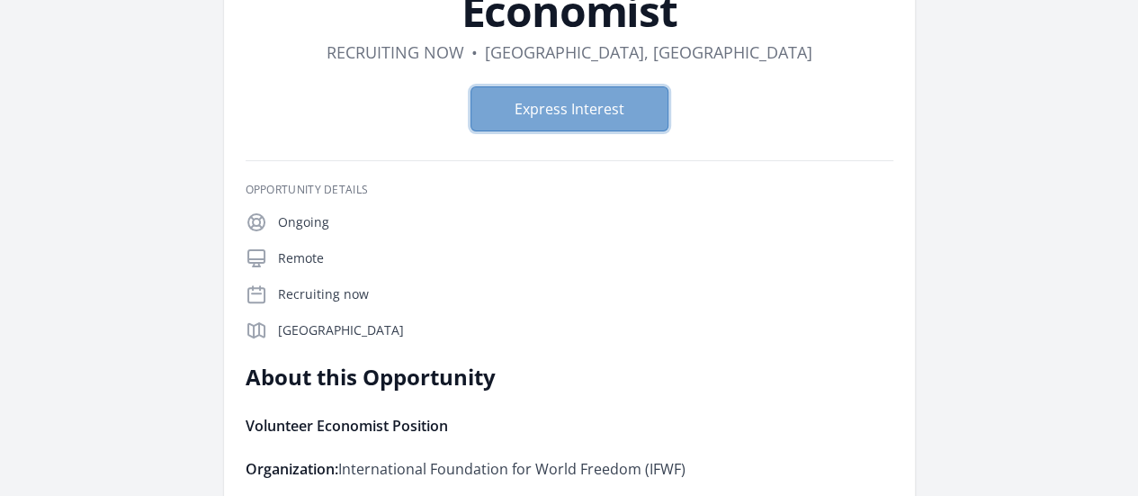
click at [566, 115] on button "Express Interest" at bounding box center [570, 108] width 198 height 45
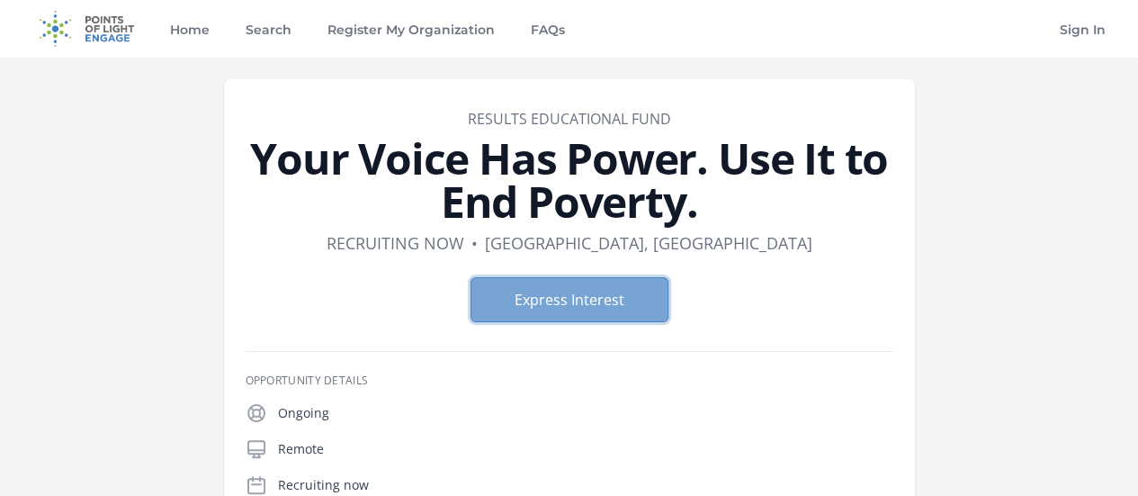
click at [548, 310] on button "Express Interest" at bounding box center [570, 299] width 198 height 45
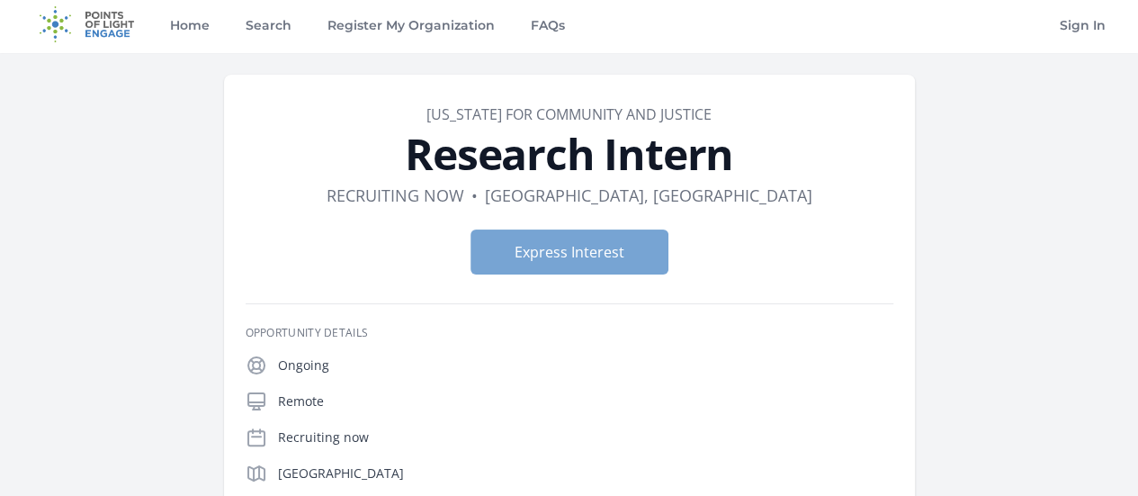
scroll to position [4, 0]
click at [599, 245] on button "Express Interest" at bounding box center [570, 252] width 198 height 45
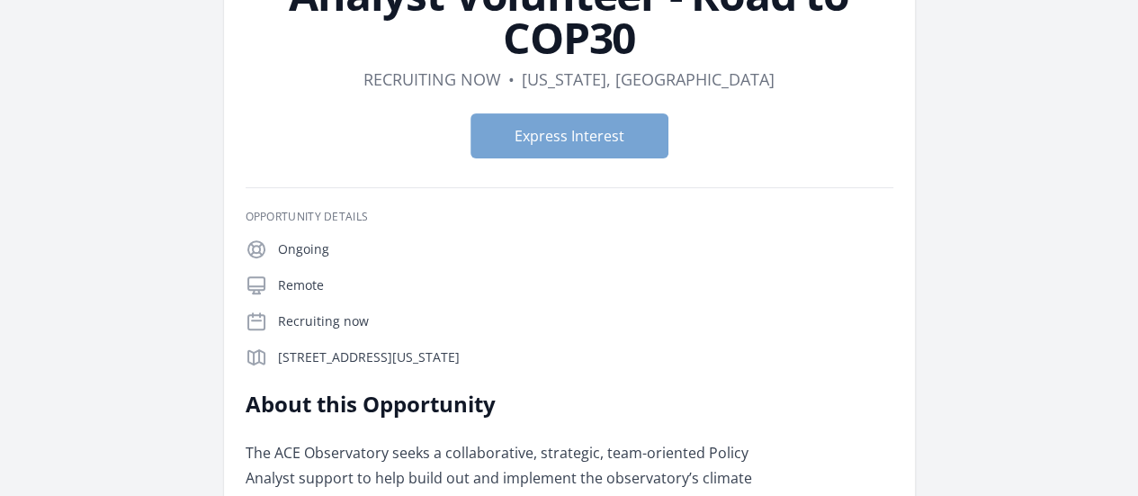
scroll to position [137, 0]
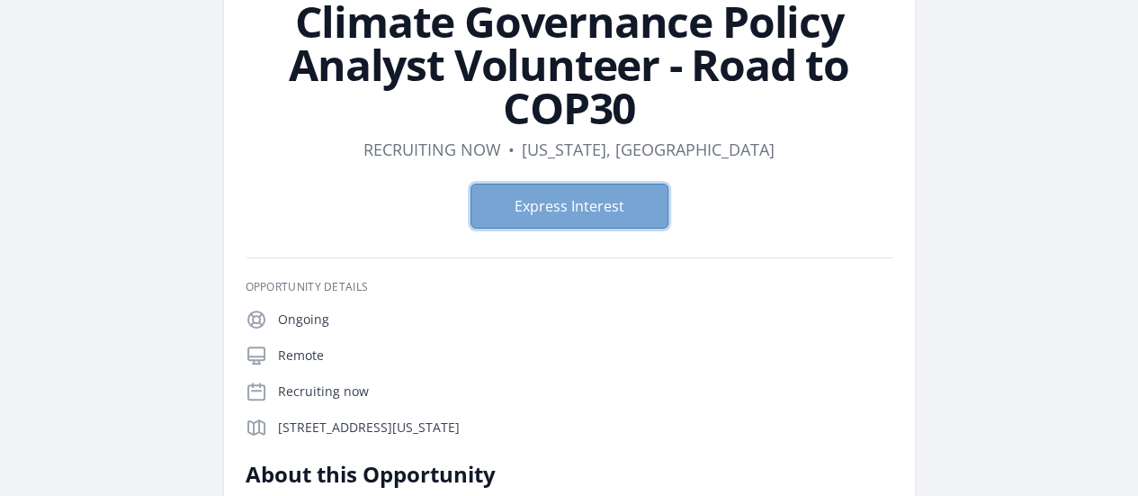
click at [557, 184] on button "Express Interest" at bounding box center [570, 206] width 198 height 45
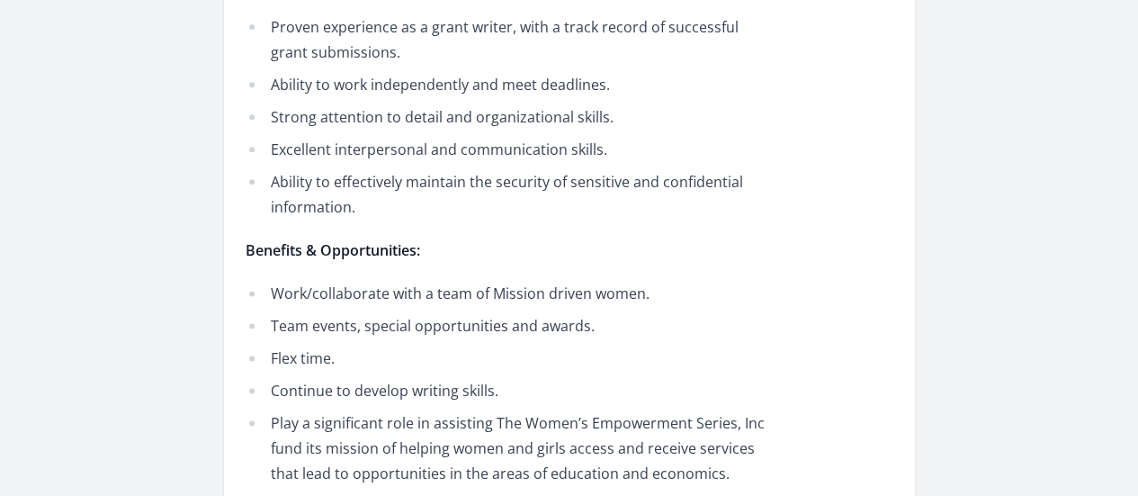
scroll to position [1008, 0]
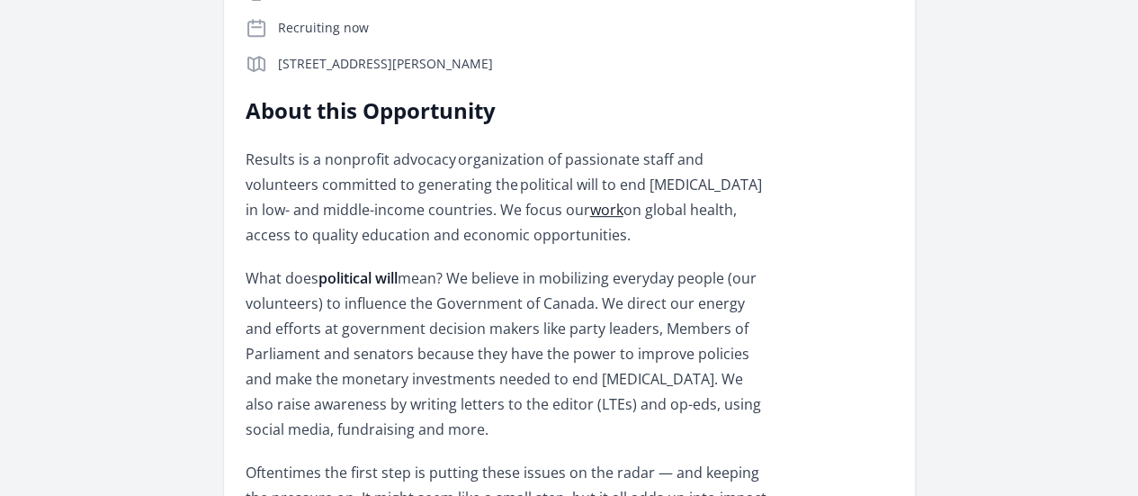
scroll to position [390, 0]
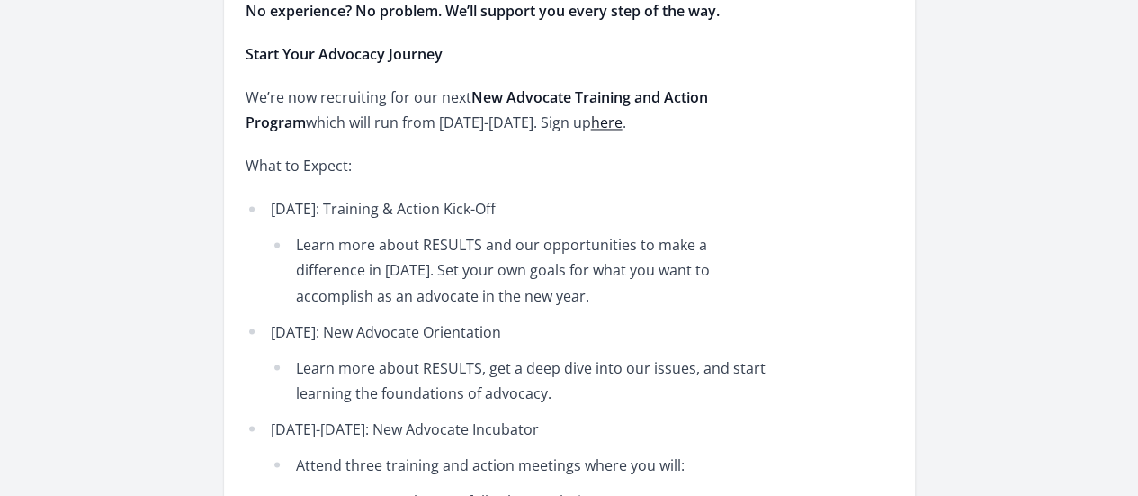
scroll to position [1420, 0]
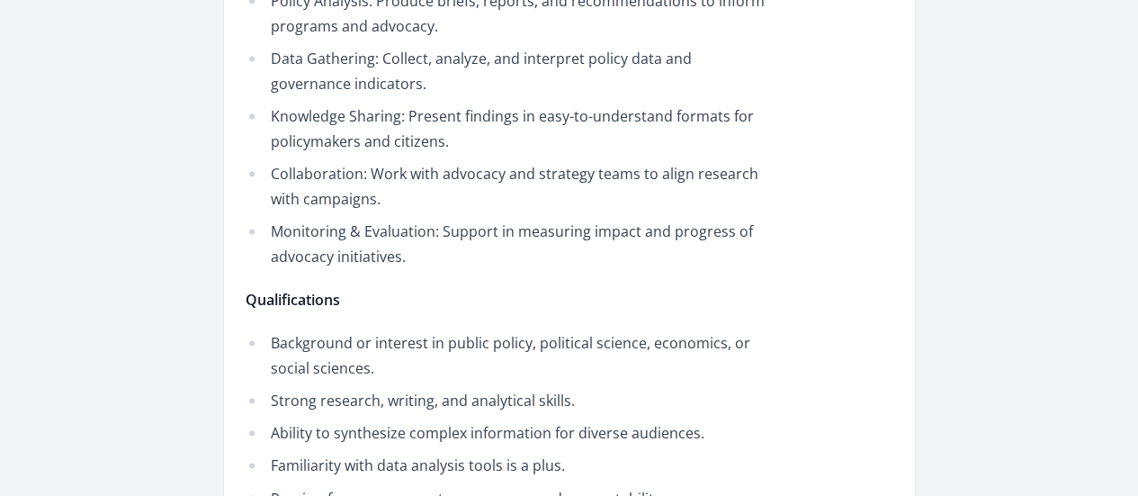
scroll to position [1235, 0]
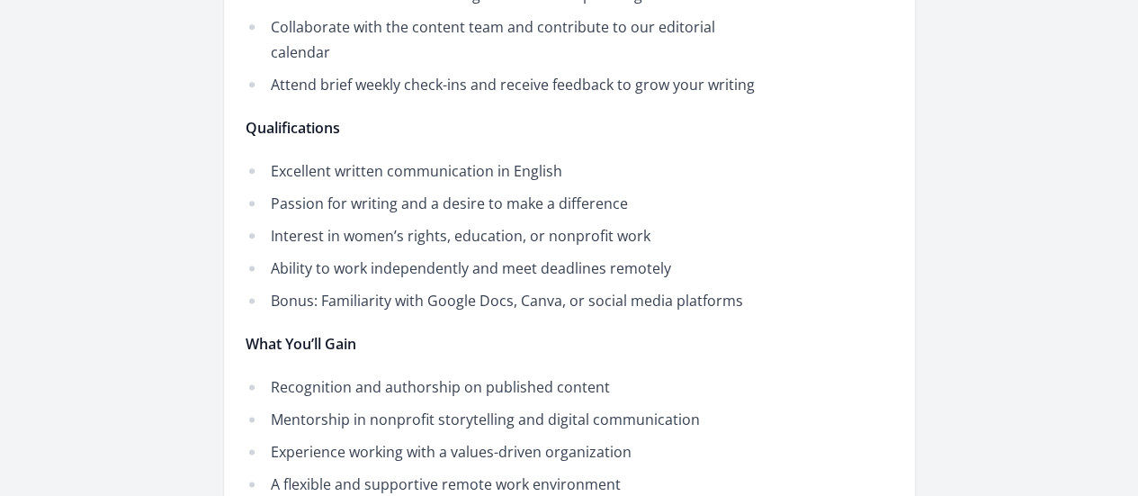
scroll to position [1037, 0]
drag, startPoint x: 610, startPoint y: 347, endPoint x: 354, endPoint y: 341, distance: 256.5
click at [354, 341] on div "Opportunity Details Ongoing Remote Recruiting now [GEOGRAPHIC_DATA], [GEOGRAPHI…" at bounding box center [570, 159] width 648 height 1647
copy link "[EMAIL_ADDRESS][DOMAIN_NAME]"
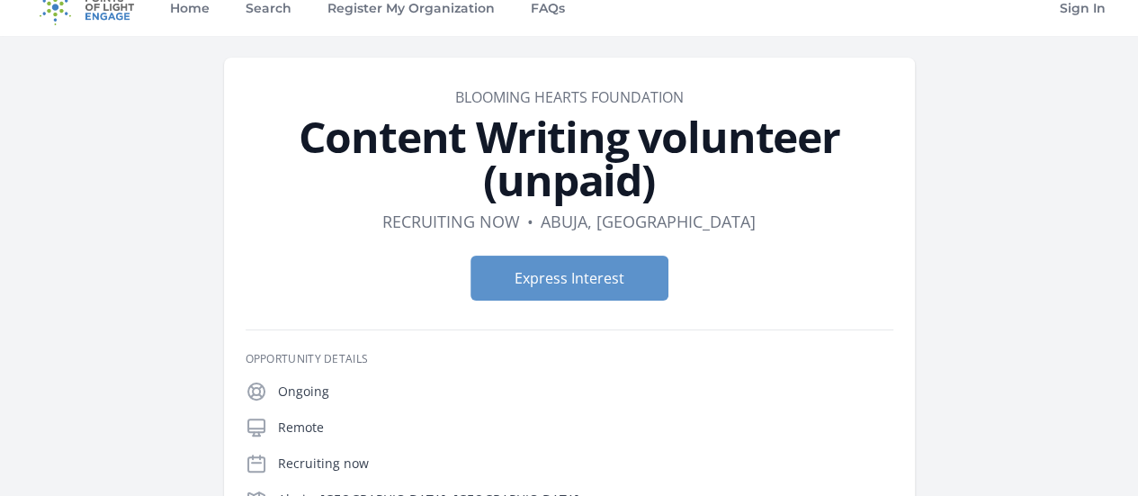
scroll to position [0, 0]
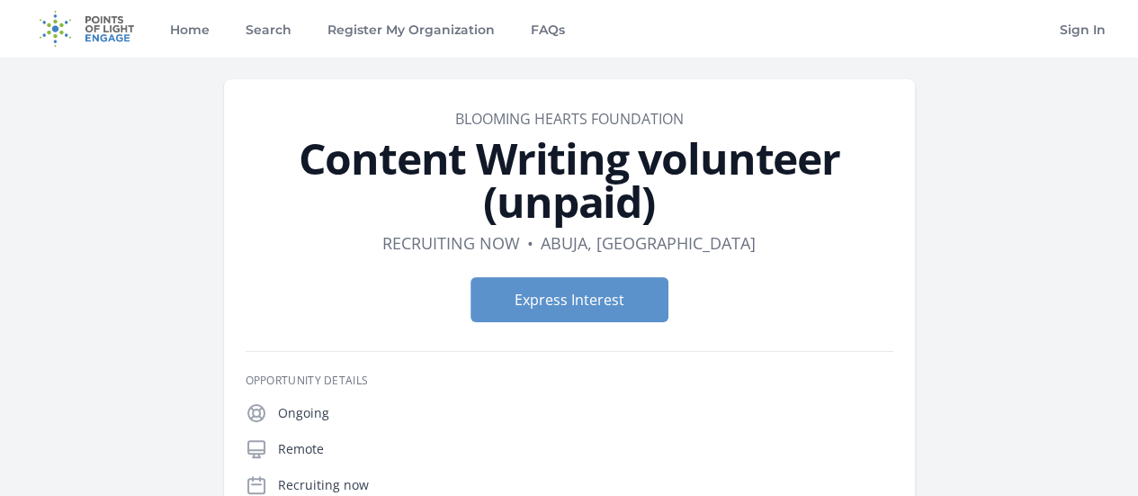
drag, startPoint x: 750, startPoint y: 170, endPoint x: 169, endPoint y: 165, distance: 581.2
click at [246, 165] on h1 "Content Writing volunteer (unpaid)" at bounding box center [570, 180] width 648 height 86
copy h1 "Content Writing volunteer"
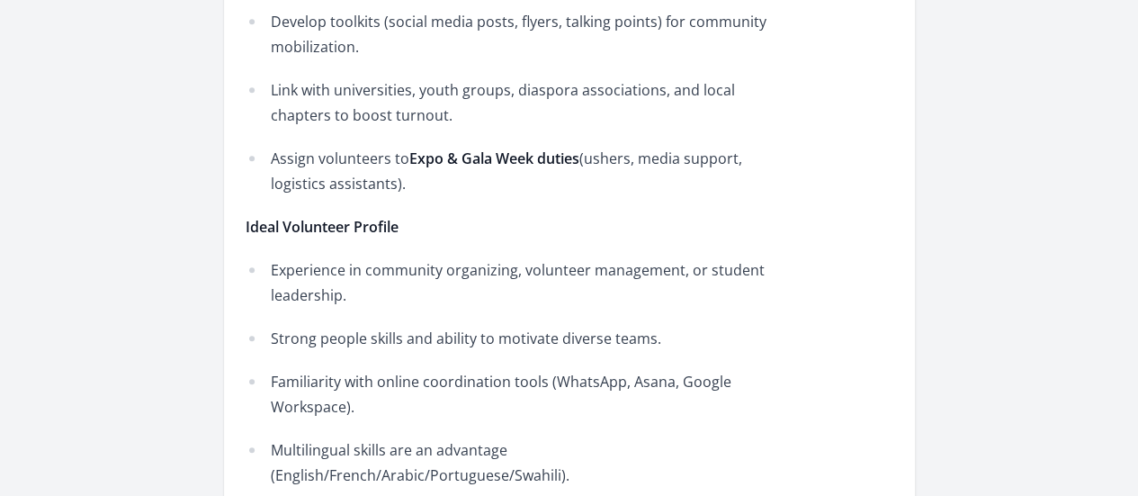
scroll to position [3800, 0]
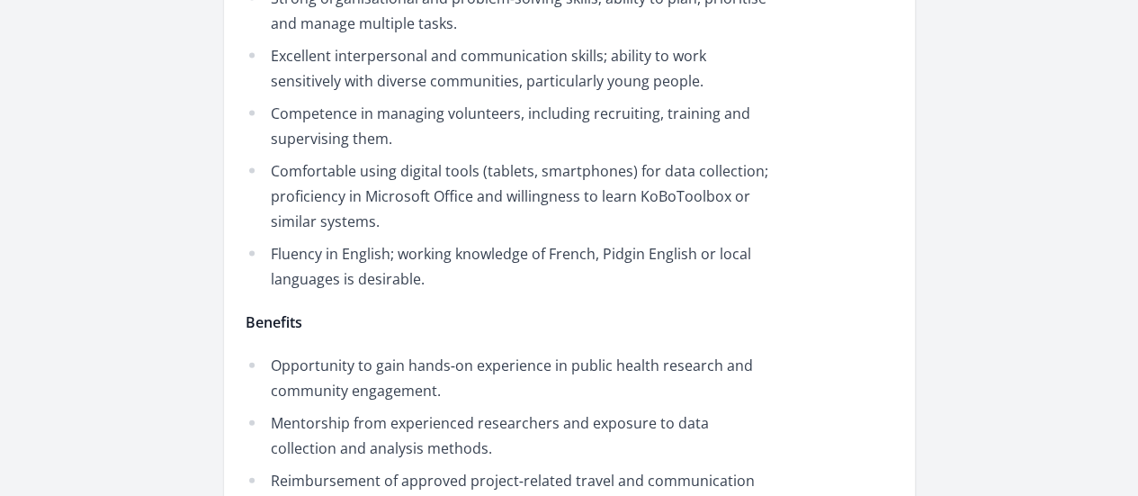
scroll to position [1793, 0]
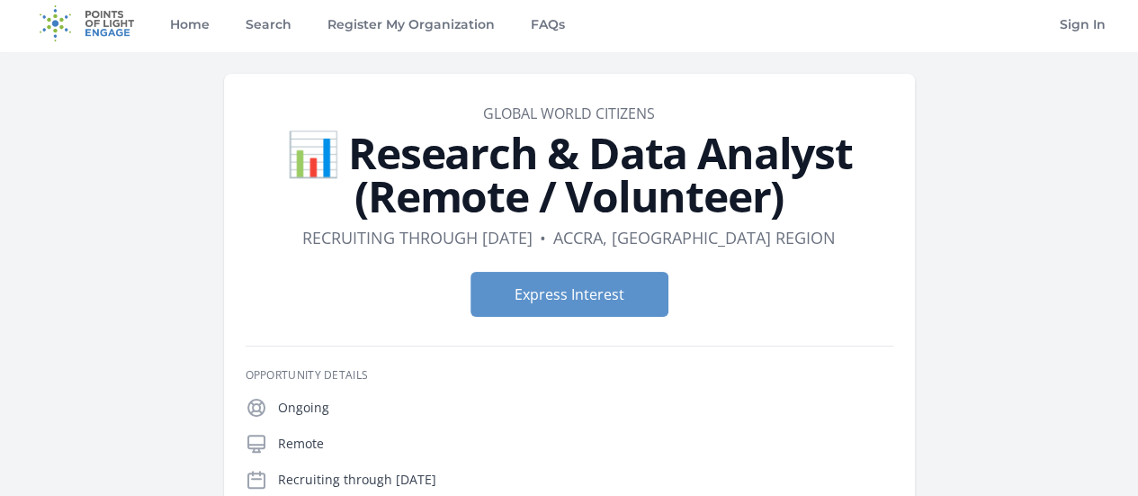
scroll to position [3, 0]
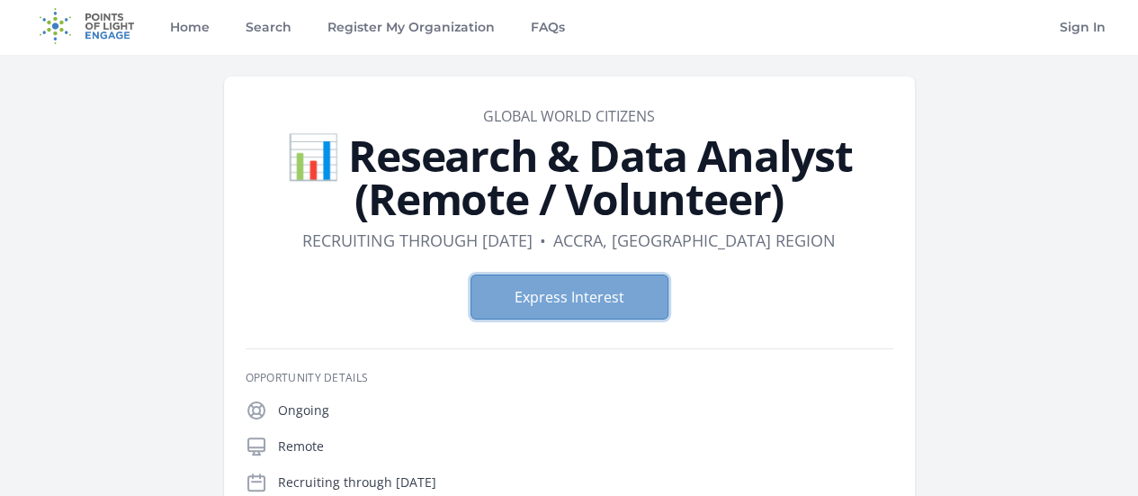
click at [548, 299] on button "Express Interest" at bounding box center [570, 296] width 198 height 45
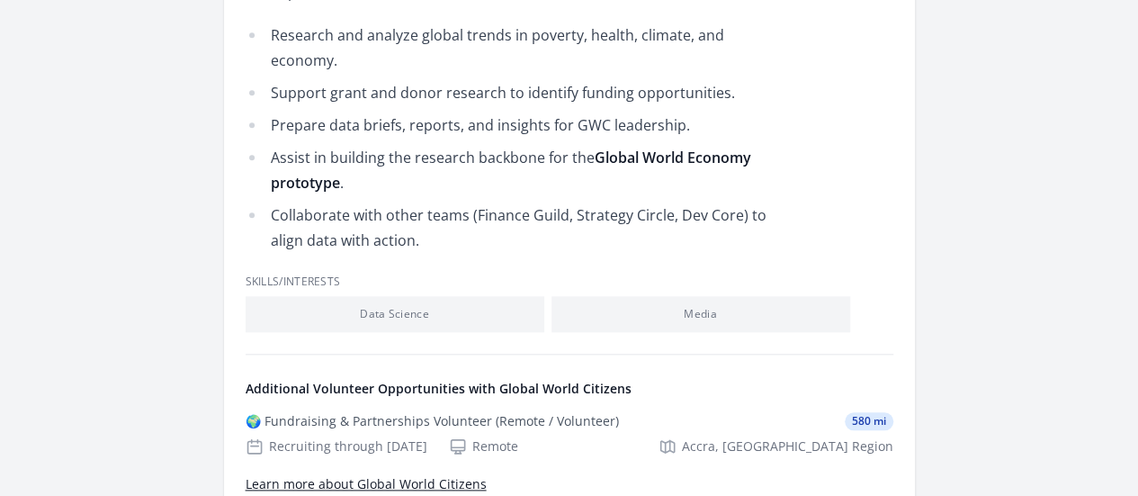
scroll to position [838, 0]
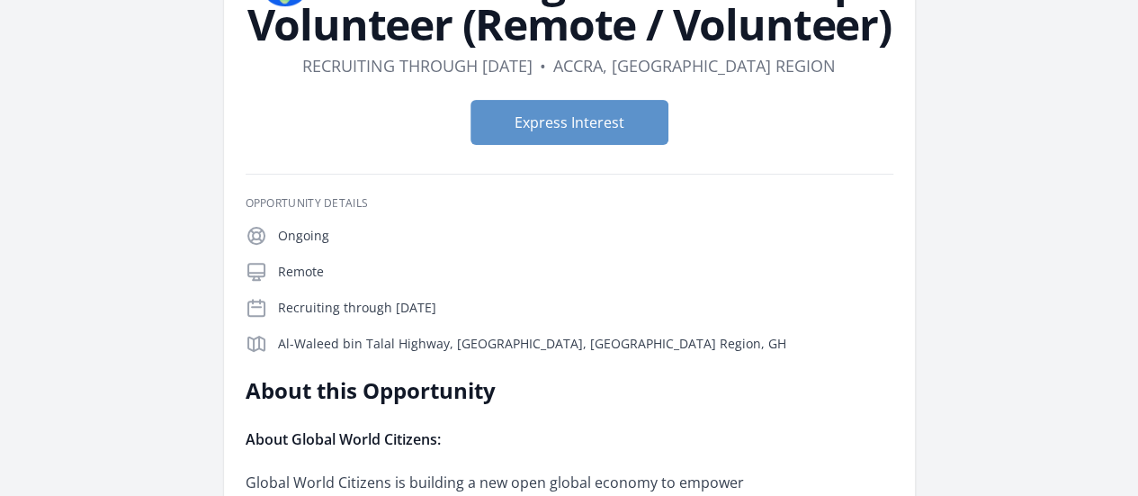
scroll to position [103, 0]
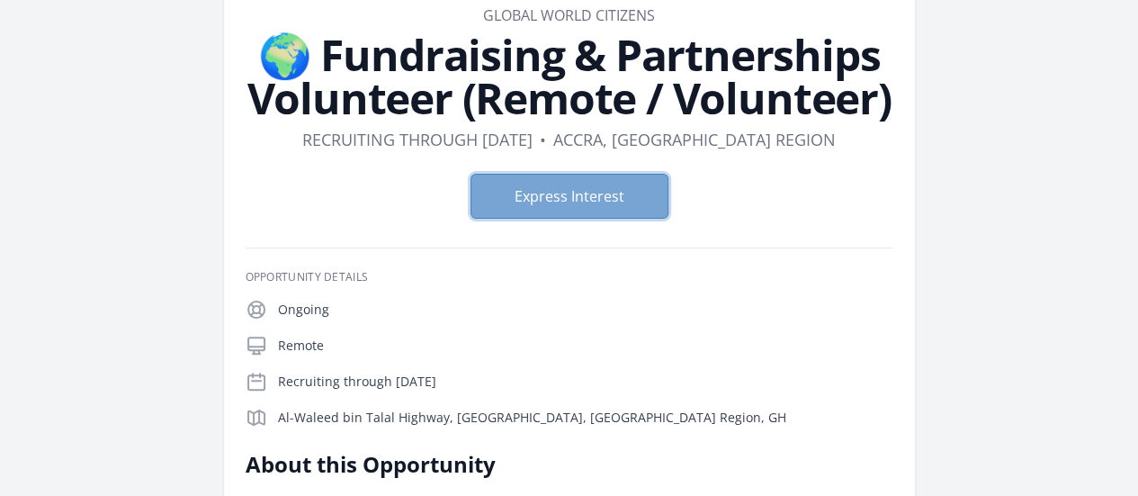
click at [548, 202] on button "Express Interest" at bounding box center [570, 196] width 198 height 45
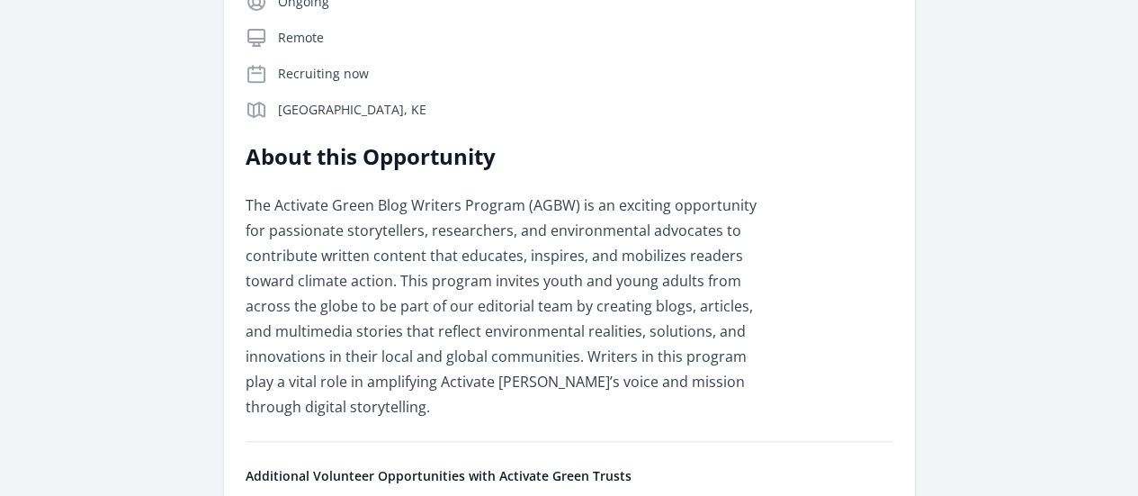
scroll to position [121, 0]
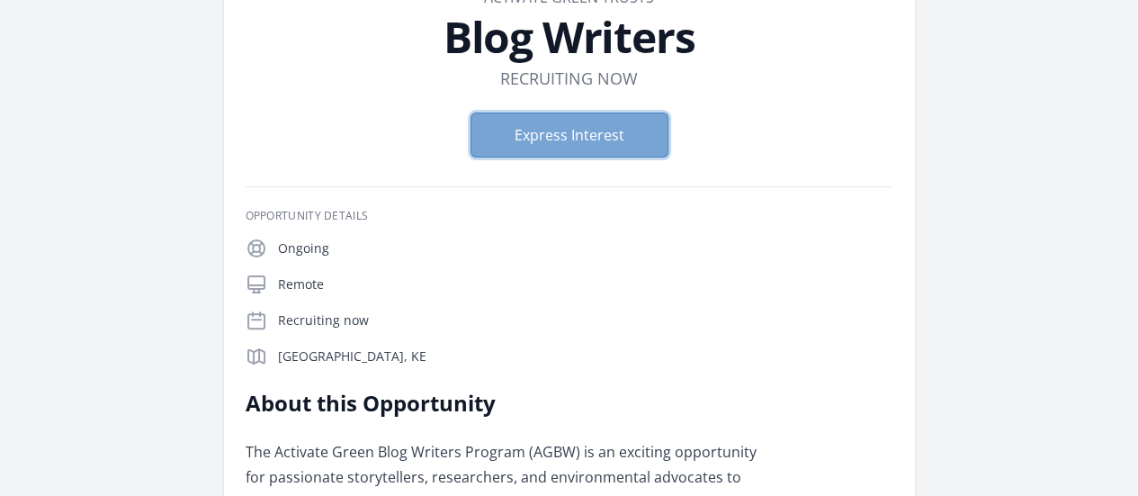
click at [566, 130] on button "Express Interest" at bounding box center [570, 134] width 198 height 45
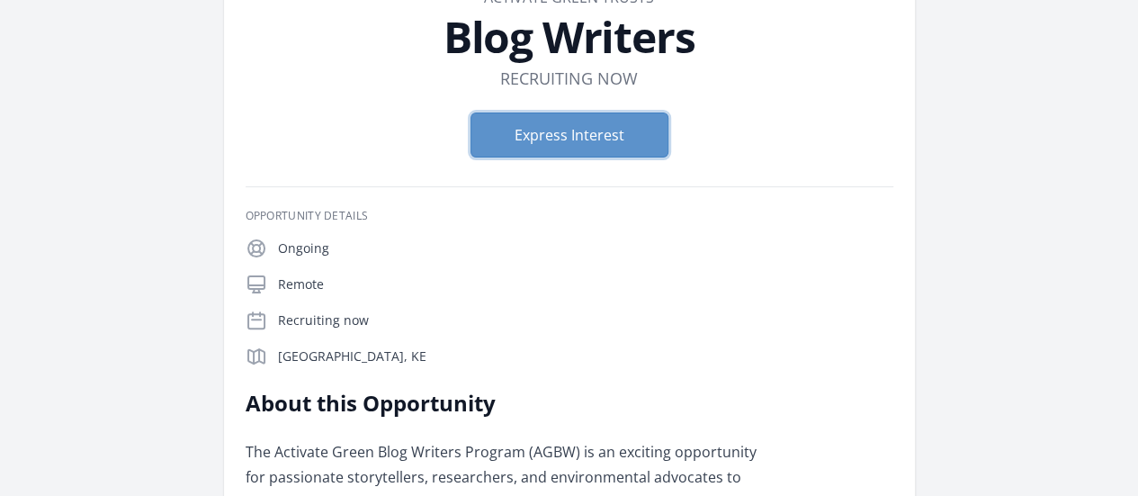
scroll to position [0, 0]
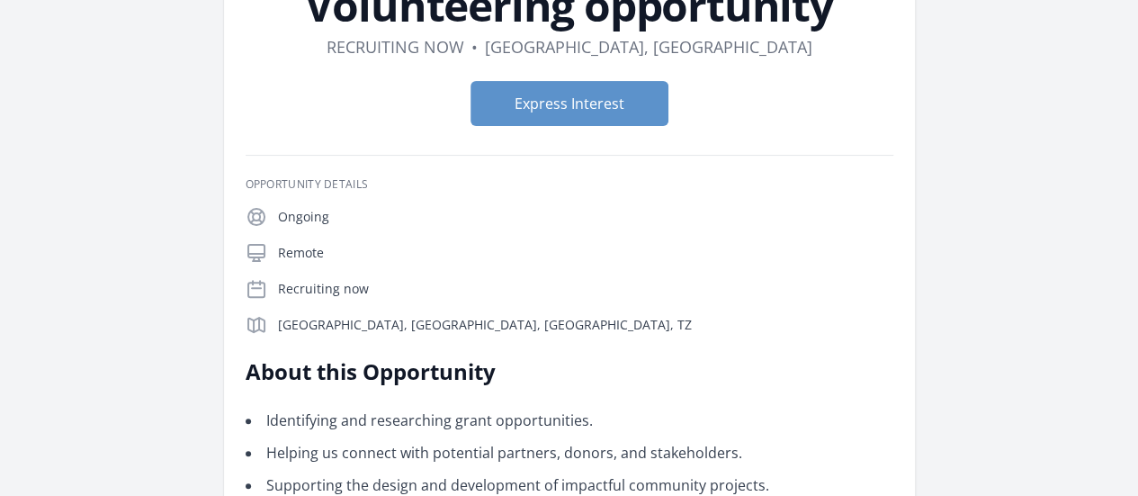
scroll to position [152, 0]
click at [563, 120] on button "Express Interest" at bounding box center [570, 104] width 198 height 45
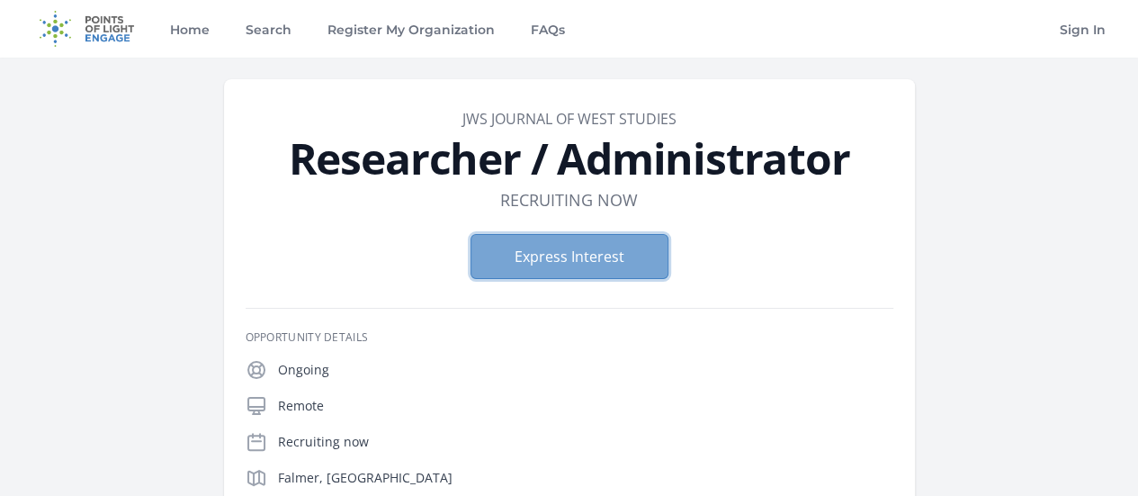
click at [545, 273] on button "Express Interest" at bounding box center [570, 256] width 198 height 45
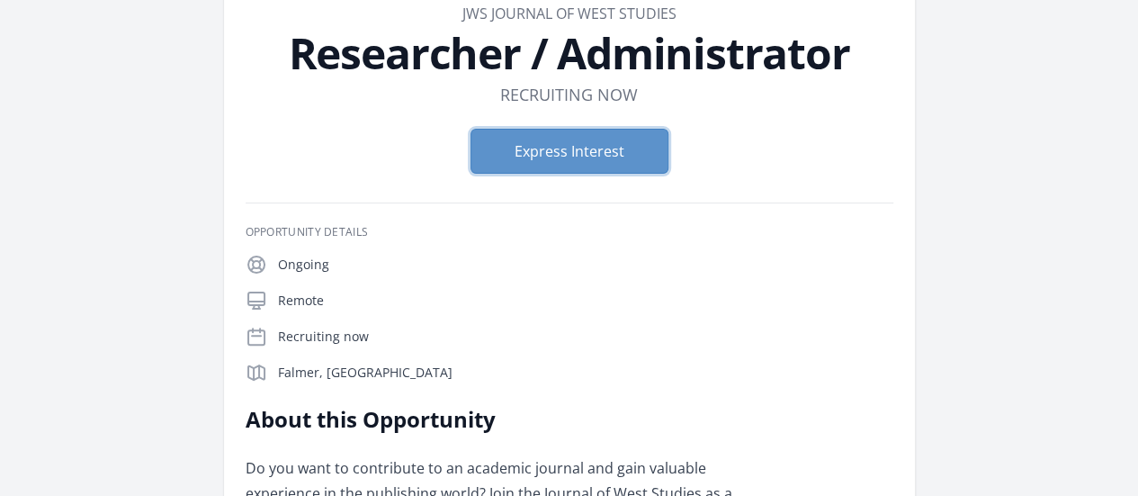
scroll to position [106, 0]
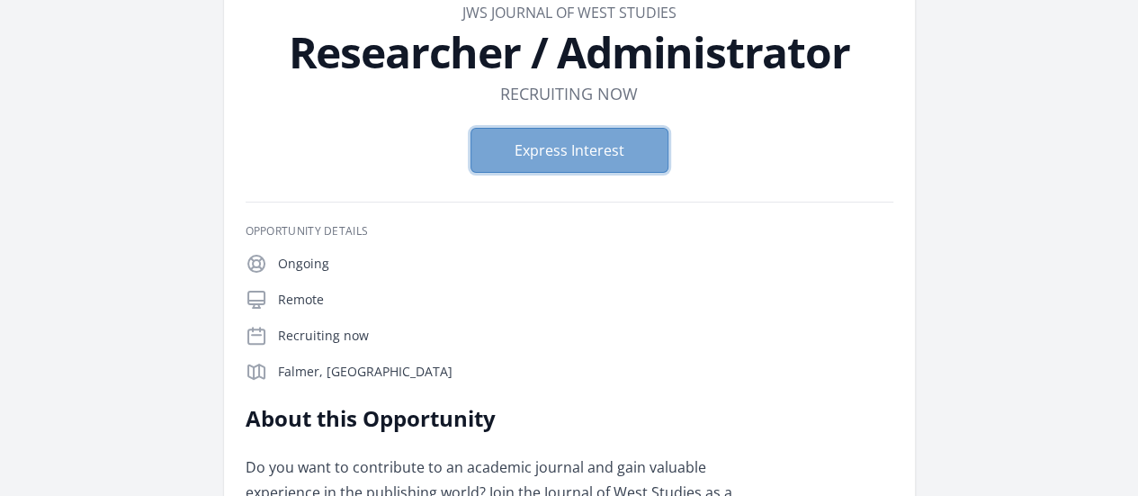
click at [540, 154] on button "Express Interest" at bounding box center [570, 150] width 198 height 45
